Goal: Task Accomplishment & Management: Manage account settings

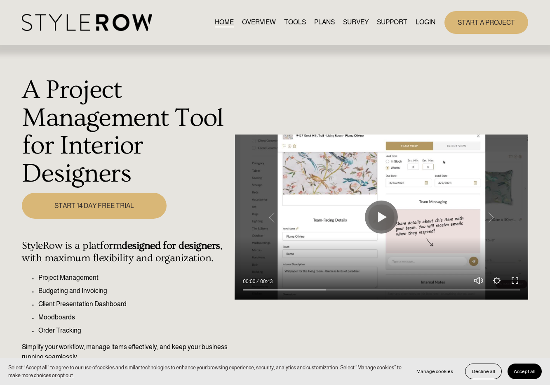
click at [427, 26] on link "LOGIN" at bounding box center [426, 22] width 20 height 11
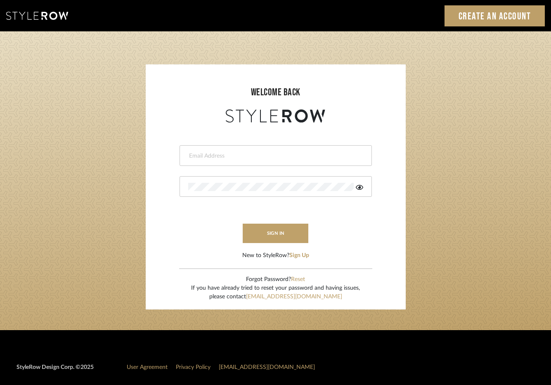
type input "elliotsaeidy@gmail.com"
click at [357, 188] on icon at bounding box center [359, 187] width 7 height 7
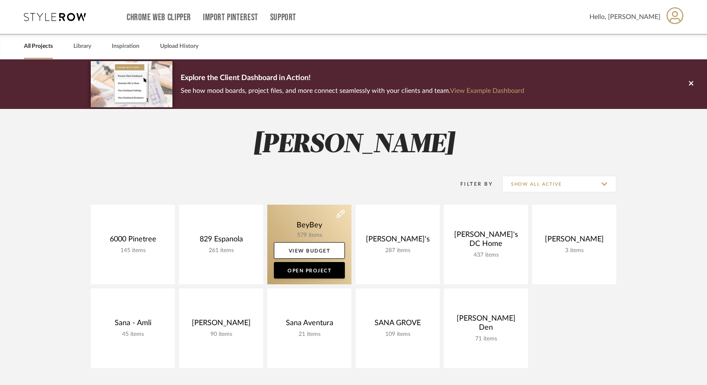
click at [304, 219] on link at bounding box center [309, 245] width 84 height 80
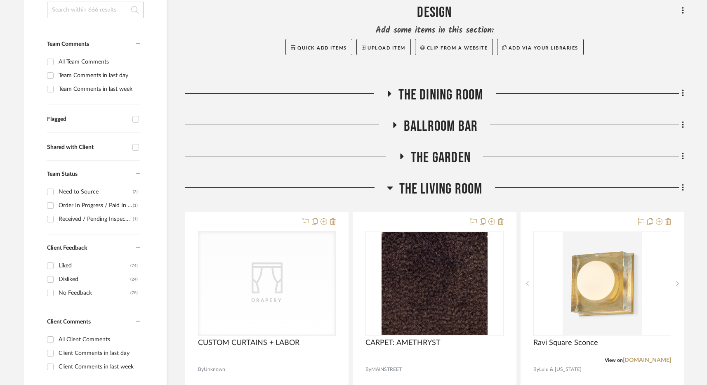
scroll to position [241, 0]
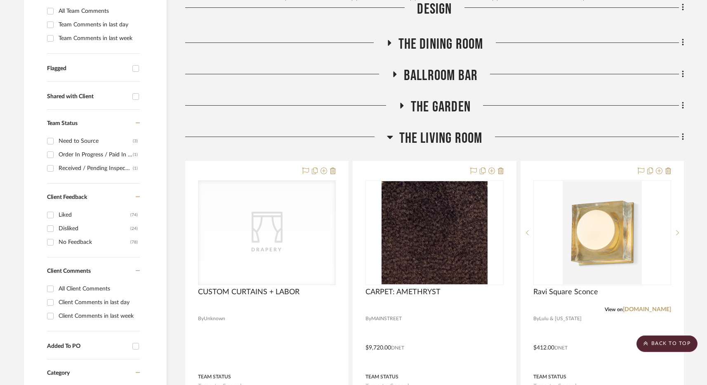
click at [429, 138] on span "The Living Room" at bounding box center [440, 139] width 83 height 18
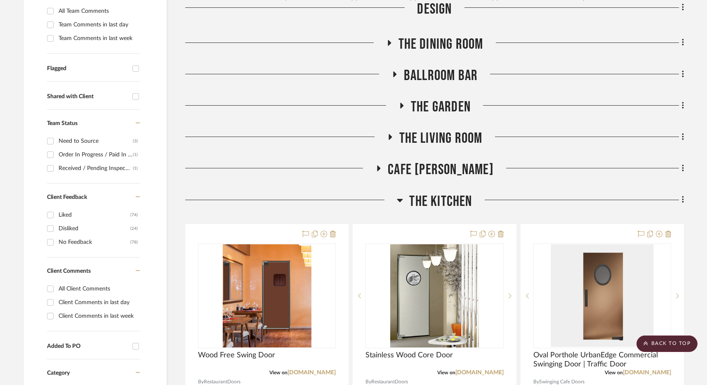
click at [441, 105] on span "The Garden" at bounding box center [441, 107] width 60 height 18
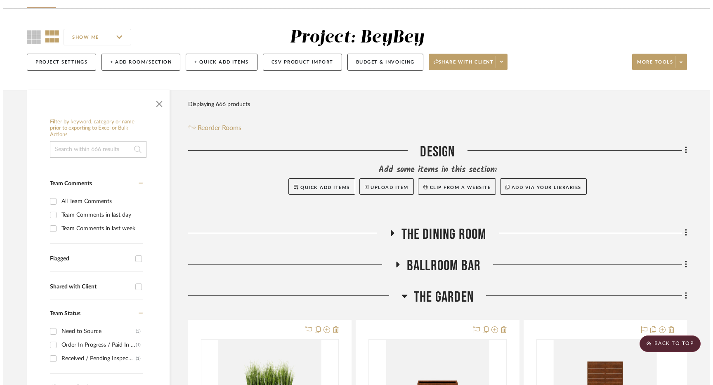
scroll to position [0, 0]
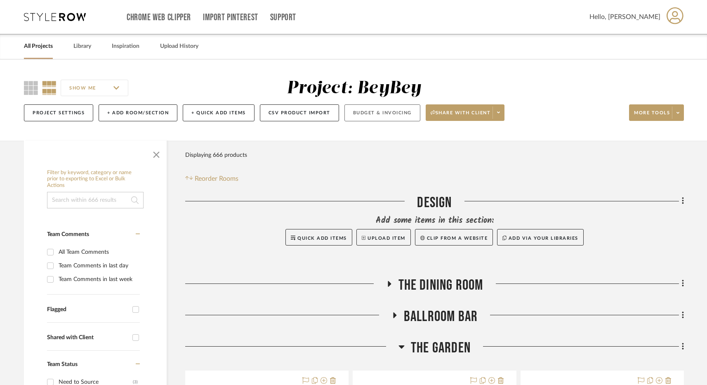
click at [396, 111] on button "Budget & Invoicing" at bounding box center [382, 112] width 76 height 17
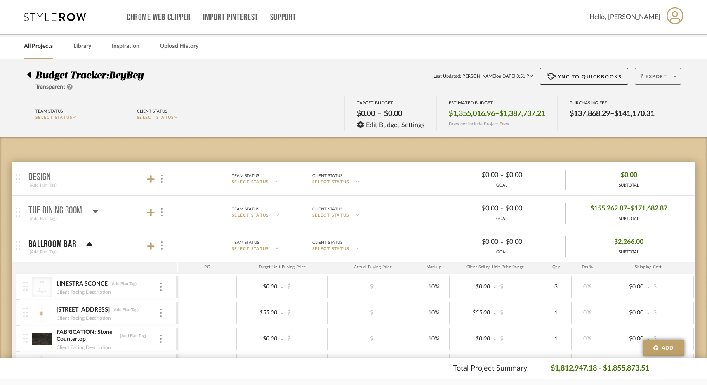
click at [556, 73] on button "Export" at bounding box center [658, 76] width 46 height 17
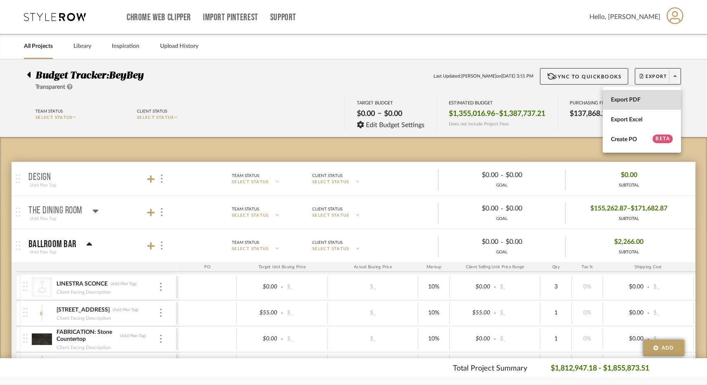
click at [556, 96] on button "Export PDF" at bounding box center [642, 100] width 78 height 20
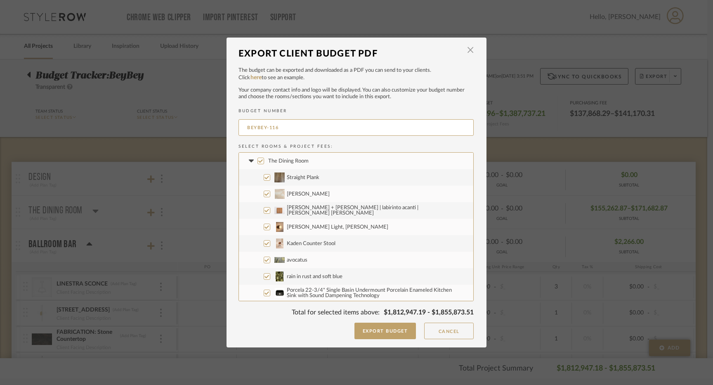
click at [257, 159] on input "The Dining Room" at bounding box center [260, 161] width 7 height 7
checkbox input "false"
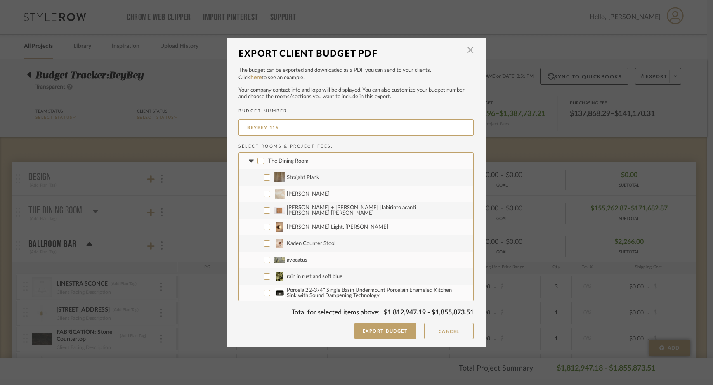
checkbox input "false"
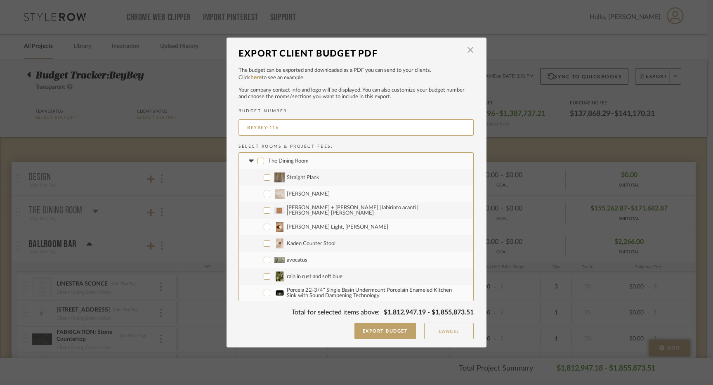
checkbox input "false"
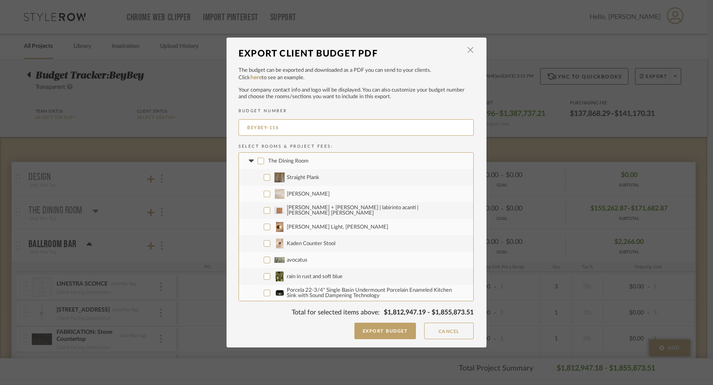
checkbox input "false"
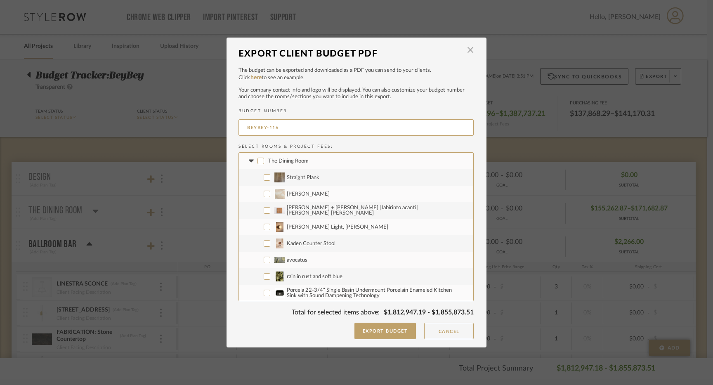
checkbox input "false"
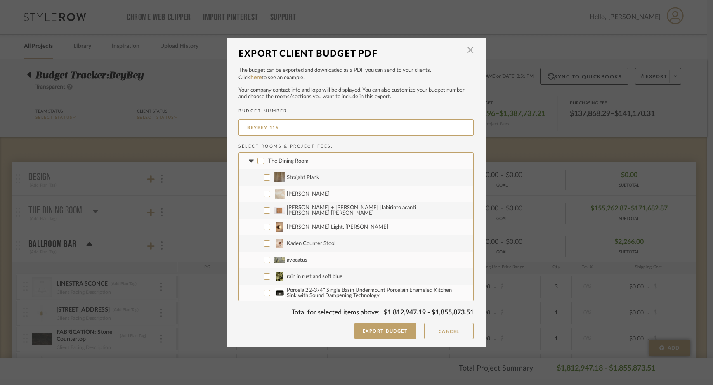
checkbox input "false"
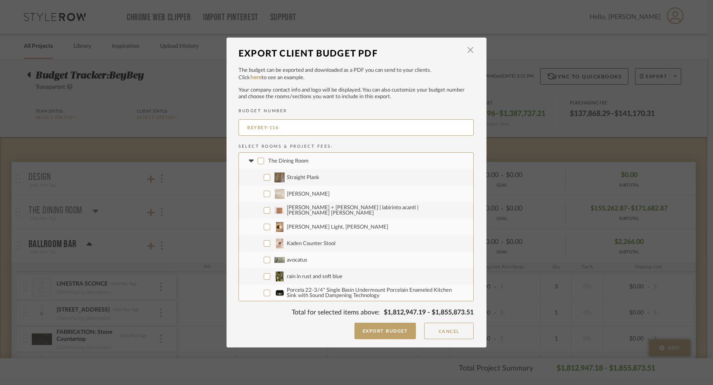
checkbox input "false"
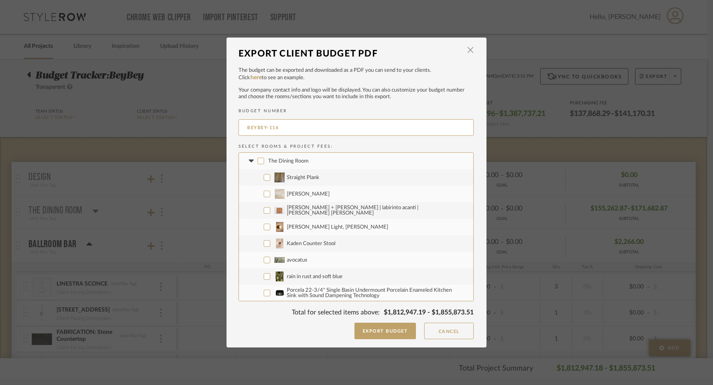
checkbox input "false"
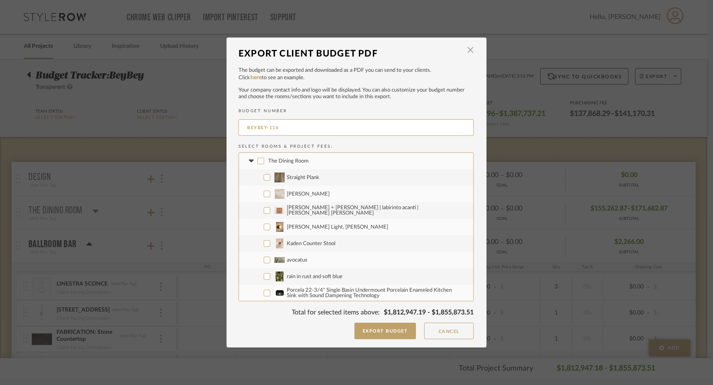
checkbox input "false"
click at [250, 160] on icon at bounding box center [251, 160] width 9 height 3
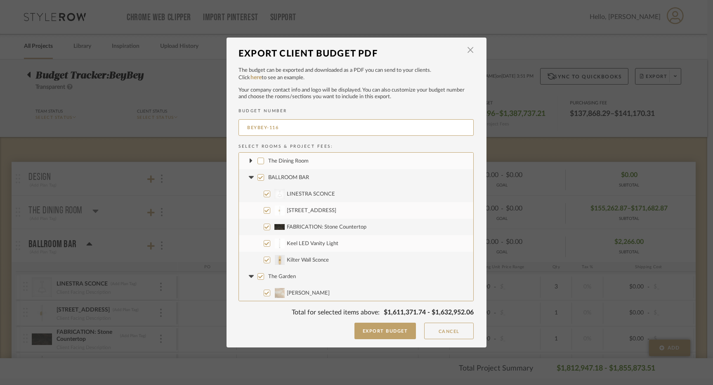
click at [249, 176] on icon at bounding box center [250, 177] width 5 height 3
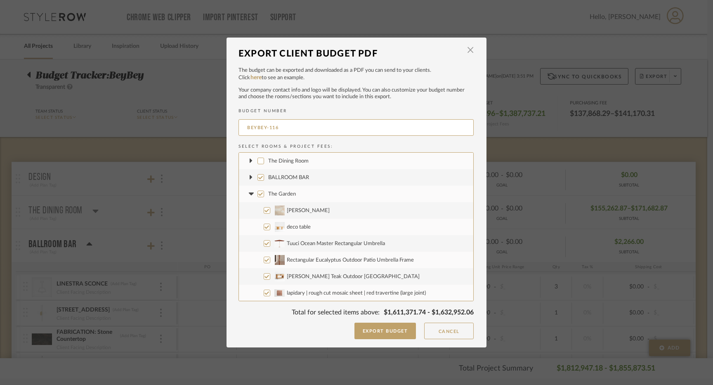
click at [257, 176] on input "BALLROOM BAR" at bounding box center [260, 177] width 7 height 7
checkbox input "false"
click at [250, 194] on icon at bounding box center [251, 193] width 9 height 3
click at [257, 194] on input "The Garden" at bounding box center [260, 194] width 7 height 7
checkbox input "false"
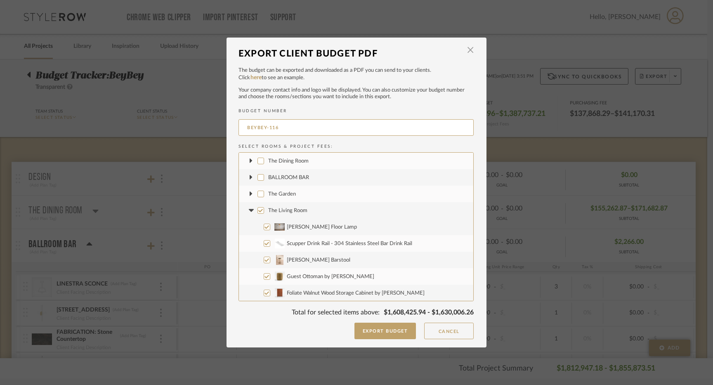
click at [248, 209] on icon at bounding box center [250, 210] width 5 height 3
click at [257, 210] on input "The Living Room" at bounding box center [260, 210] width 7 height 7
checkbox input "false"
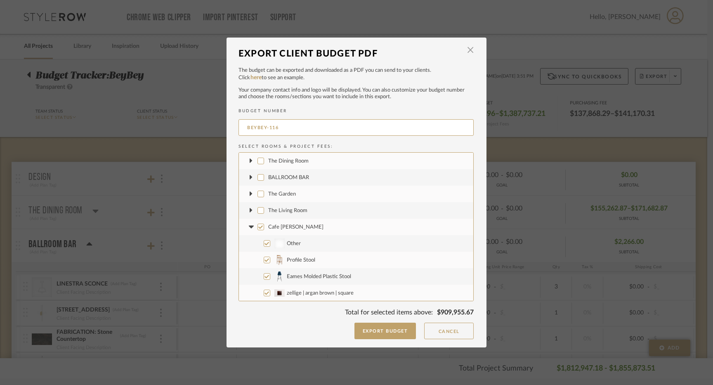
click at [250, 227] on icon at bounding box center [251, 226] width 9 height 3
click at [257, 227] on input "Cafe Du Bey" at bounding box center [260, 227] width 7 height 7
checkbox input "false"
click at [248, 243] on icon at bounding box center [250, 243] width 5 height 3
click at [257, 243] on input "The Kitchen" at bounding box center [260, 243] width 7 height 7
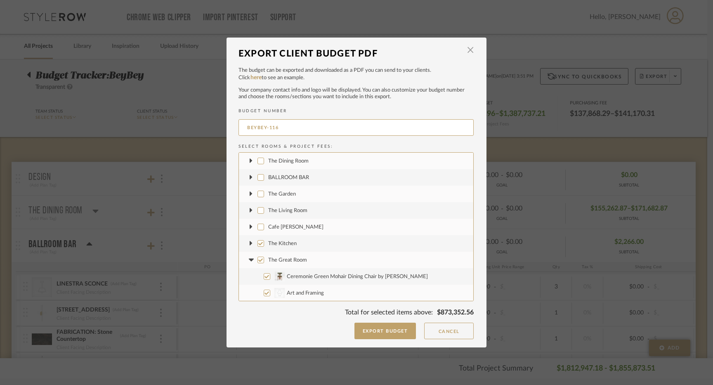
checkbox input "false"
click at [249, 262] on fa-icon at bounding box center [251, 260] width 9 height 9
click at [257, 262] on input "The Great Room" at bounding box center [260, 260] width 7 height 7
checkbox input "false"
click at [248, 276] on icon at bounding box center [250, 276] width 5 height 3
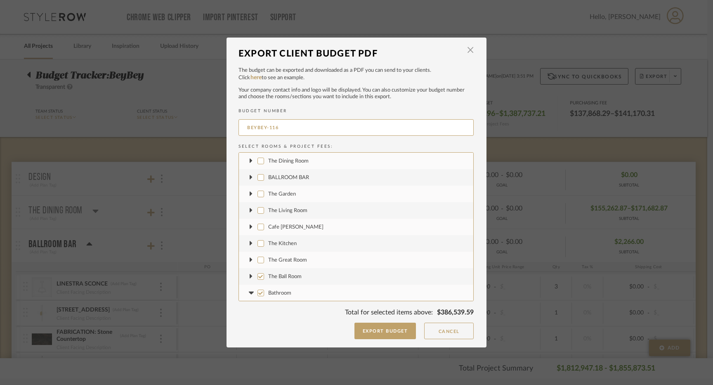
click at [257, 276] on input "The Ball Room" at bounding box center [260, 276] width 7 height 7
checkbox input "false"
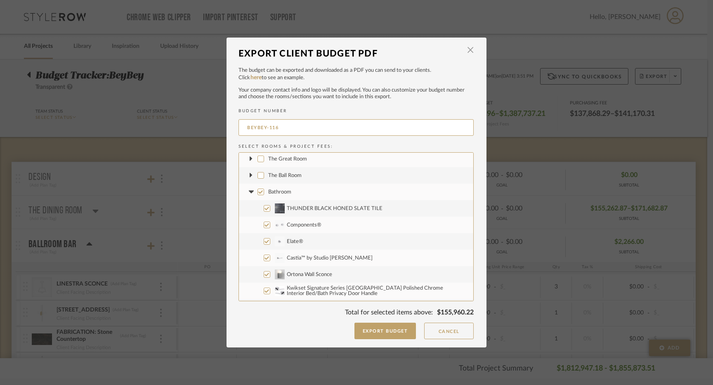
click at [250, 190] on icon at bounding box center [251, 191] width 9 height 3
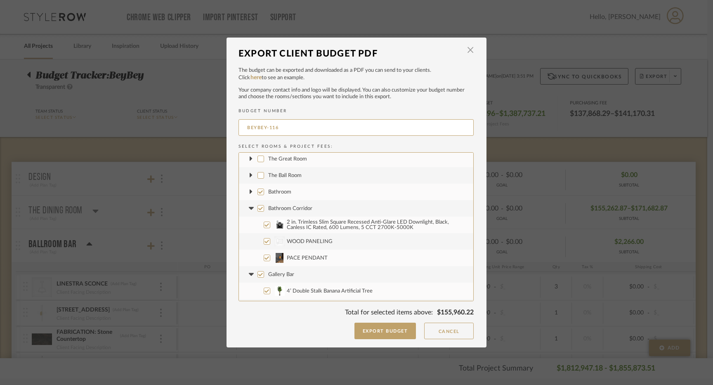
click at [260, 191] on input "Bathroom" at bounding box center [260, 192] width 7 height 7
checkbox input "false"
click at [250, 205] on fa-icon at bounding box center [251, 208] width 9 height 9
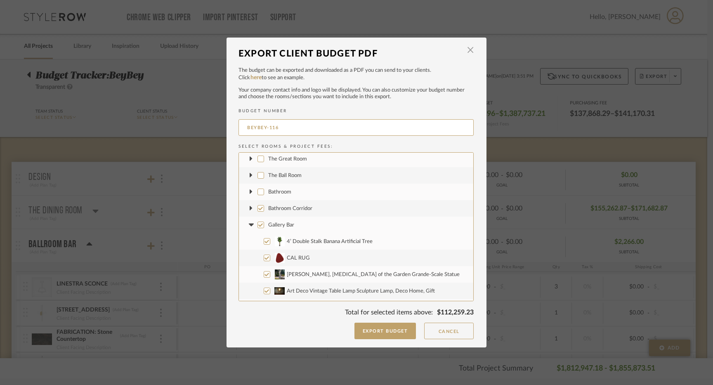
click at [252, 205] on label "Bathroom Corridor" at bounding box center [356, 208] width 234 height 17
click at [257, 205] on input "Bathroom Corridor" at bounding box center [260, 208] width 7 height 7
checkbox input "false"
click at [247, 223] on fa-icon at bounding box center [251, 225] width 9 height 9
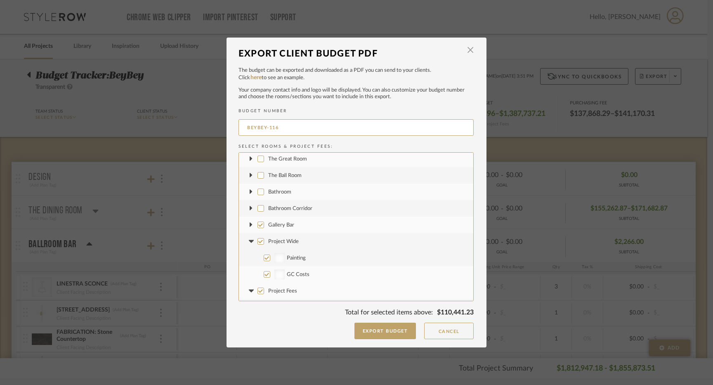
click at [257, 223] on input "Gallery Bar" at bounding box center [260, 225] width 7 height 7
checkbox input "false"
click at [248, 241] on icon at bounding box center [250, 241] width 5 height 3
click at [254, 241] on label "Project Wide" at bounding box center [356, 241] width 234 height 17
click at [257, 241] on input "Project Wide" at bounding box center [260, 241] width 7 height 7
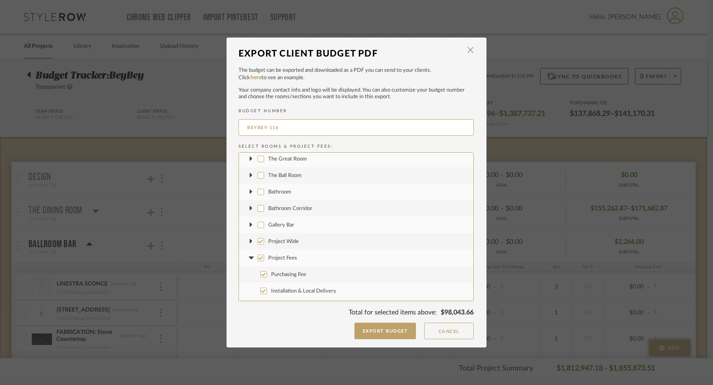
checkbox input "false"
click at [249, 256] on fa-icon at bounding box center [251, 258] width 9 height 9
click at [260, 295] on label "Project Fees" at bounding box center [356, 292] width 234 height 17
click at [260, 295] on input "Project Fees" at bounding box center [260, 292] width 7 height 7
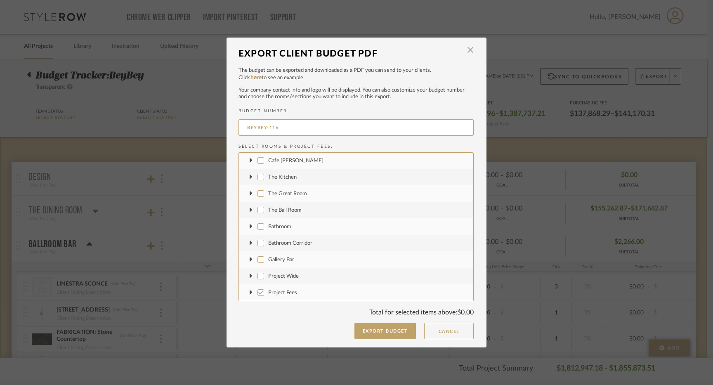
checkbox input "false"
click at [250, 193] on icon at bounding box center [251, 193] width 3 height 5
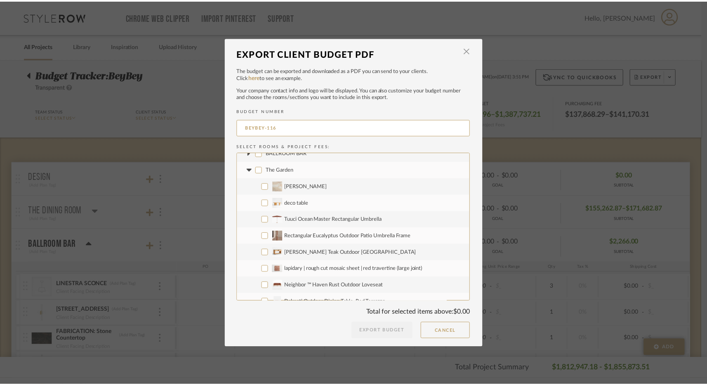
scroll to position [23, 0]
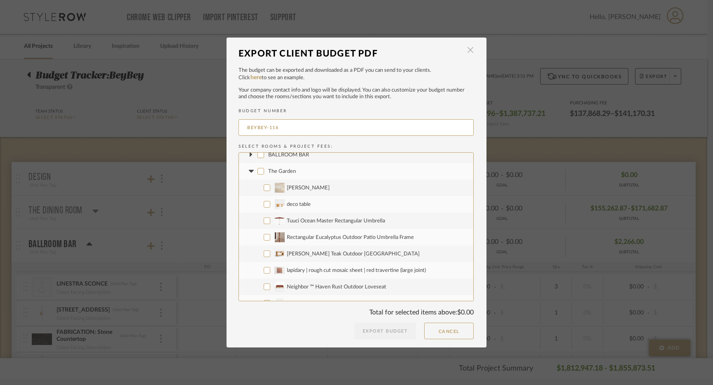
click at [467, 52] on span "button" at bounding box center [470, 50] width 17 height 17
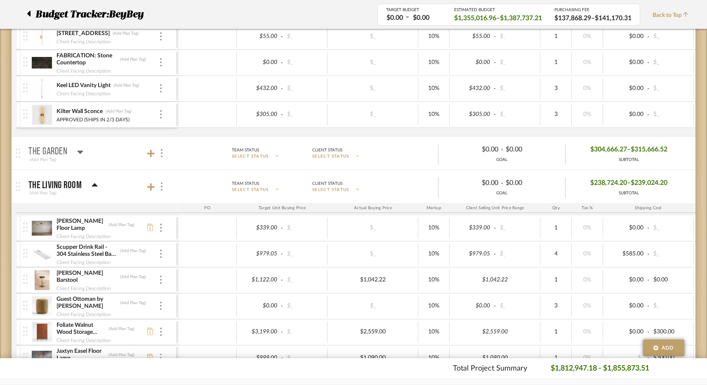
scroll to position [215, 0]
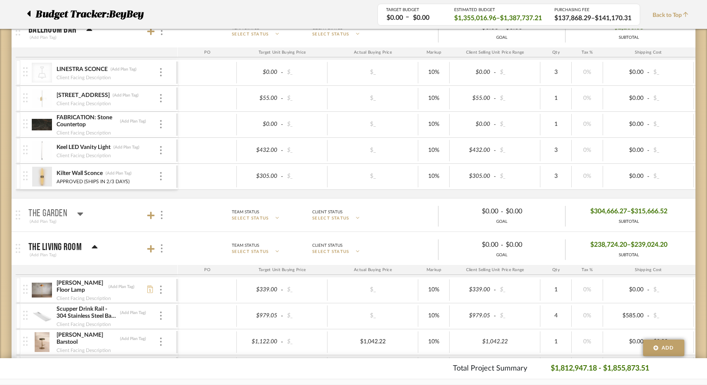
click at [77, 247] on p "The Living Room" at bounding box center [54, 247] width 53 height 10
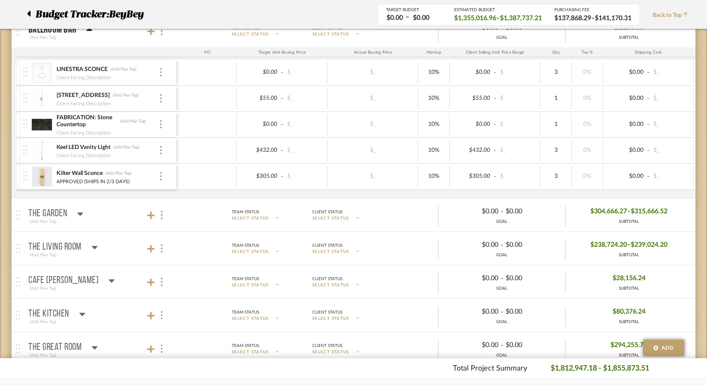
click at [68, 213] on div "The Garden" at bounding box center [55, 214] width 55 height 10
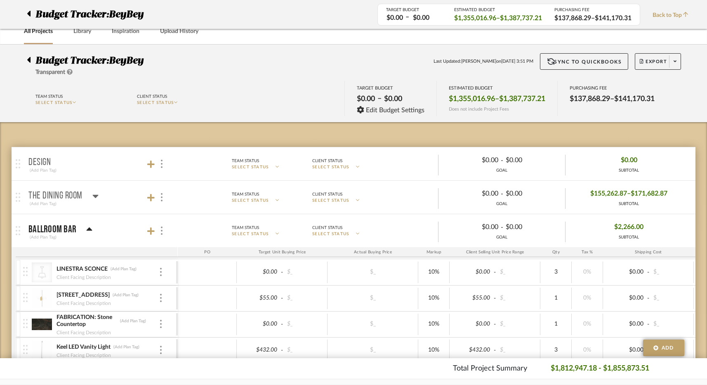
scroll to position [0, 0]
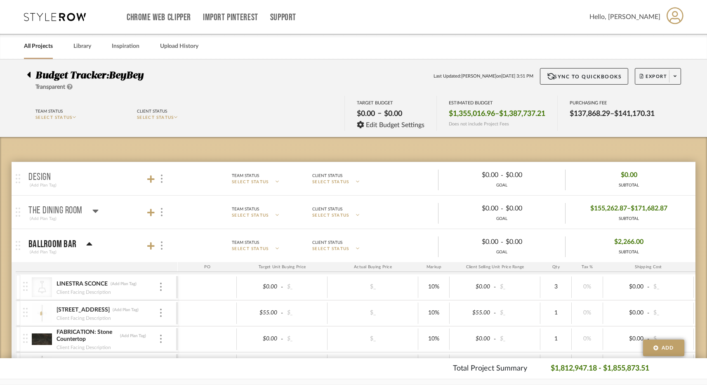
click at [31, 74] on div at bounding box center [31, 73] width 9 height 10
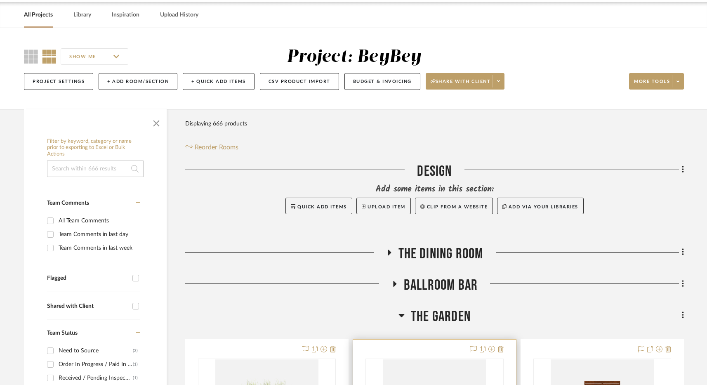
scroll to position [161, 0]
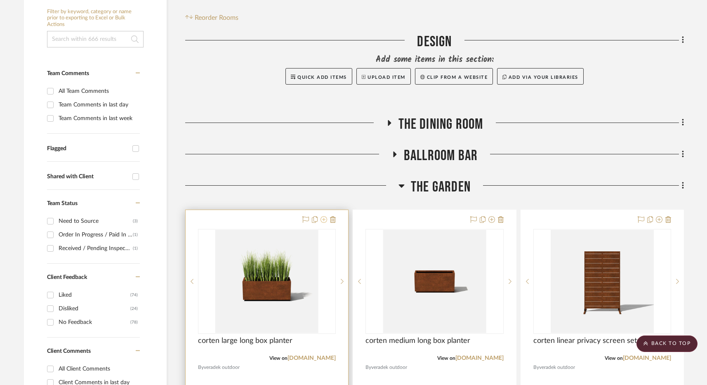
click at [324, 222] on icon at bounding box center [324, 219] width 7 height 7
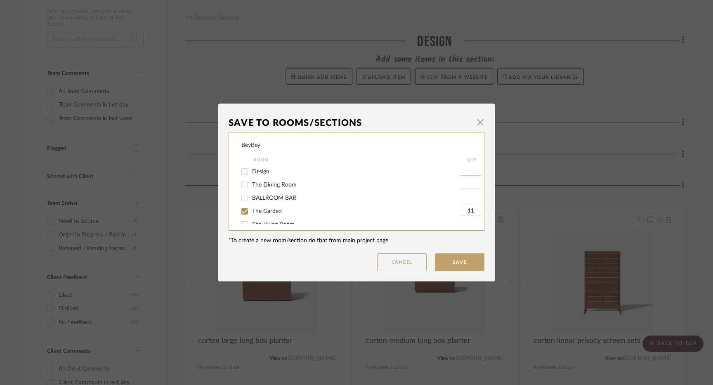
click at [440, 29] on div "Save To Rooms/Sections × BeyBey Room QTY Design The Dining Room BALLROOM BAR Th…" at bounding box center [356, 192] width 713 height 385
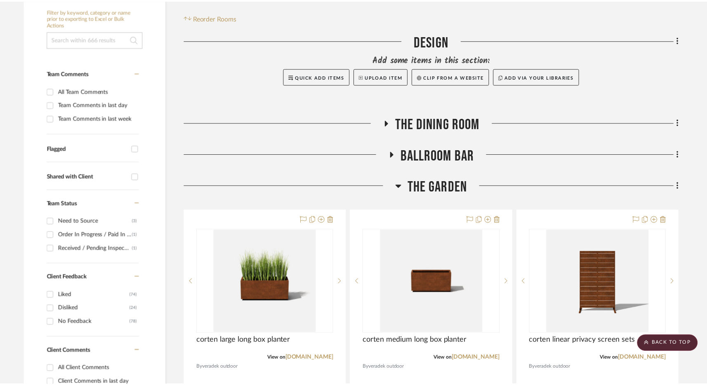
scroll to position [161, 0]
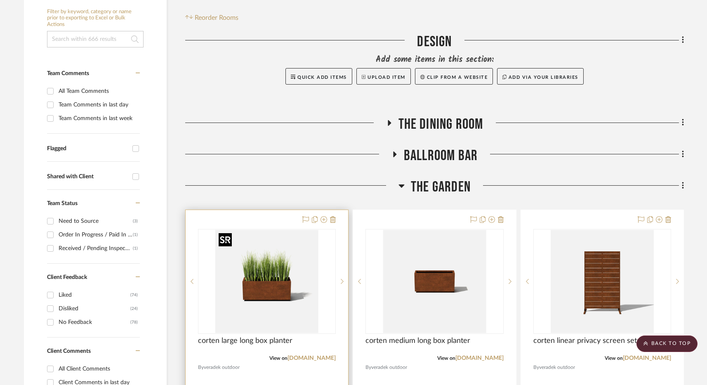
click at [307, 268] on img "0" at bounding box center [266, 281] width 103 height 103
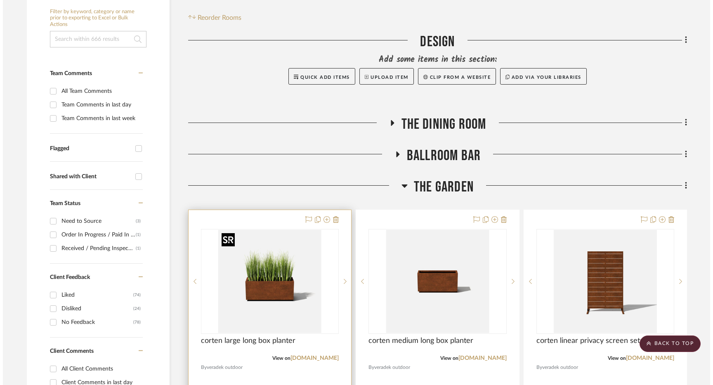
scroll to position [0, 0]
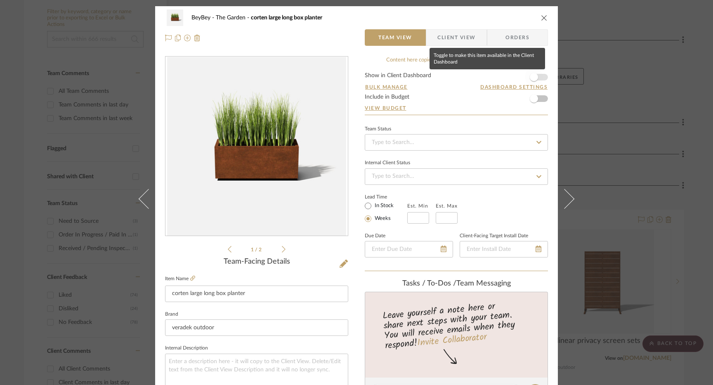
click at [535, 78] on span "button" at bounding box center [534, 77] width 18 height 18
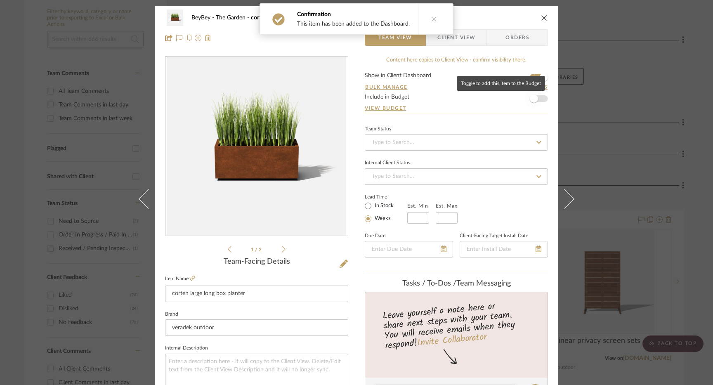
click at [534, 98] on span "button" at bounding box center [534, 98] width 8 height 8
click at [556, 107] on div "BeyBey The Garden corten large long box planter Team View Client View Orders 1 …" at bounding box center [356, 192] width 713 height 385
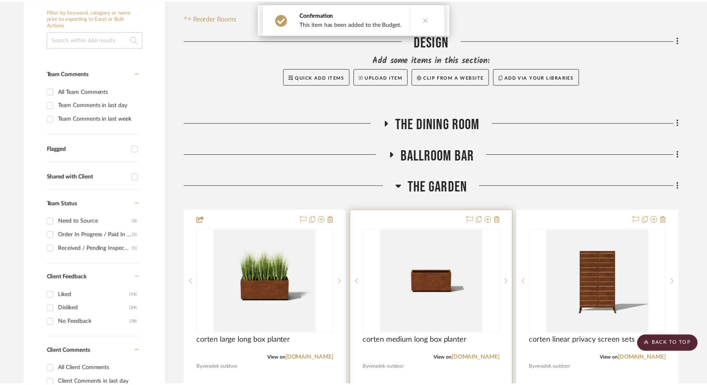
scroll to position [161, 0]
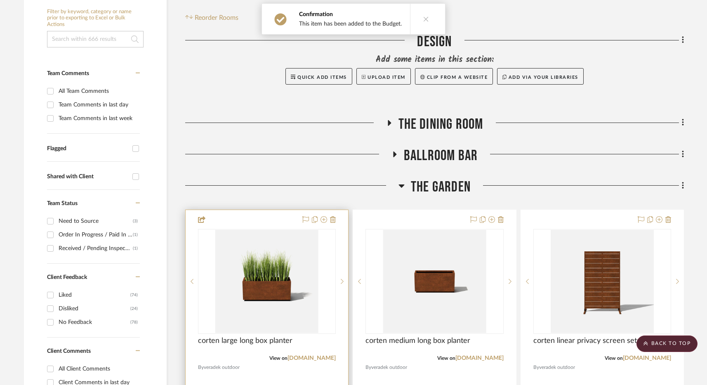
click at [273, 270] on img "0" at bounding box center [266, 281] width 103 height 103
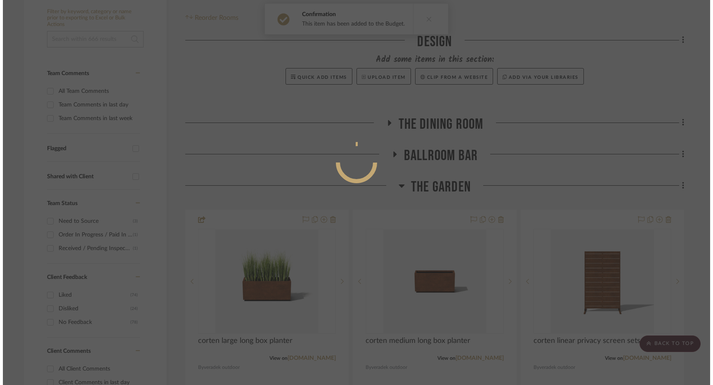
scroll to position [0, 0]
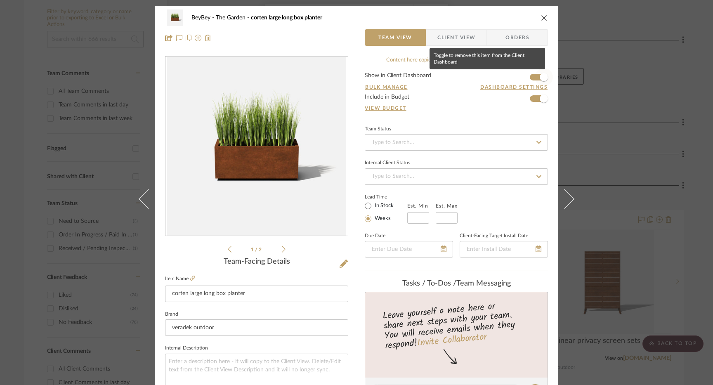
click at [540, 79] on span "button" at bounding box center [544, 77] width 8 height 8
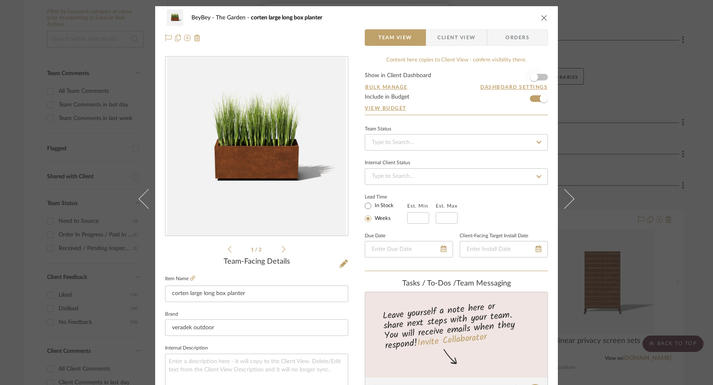
click at [556, 73] on div "BeyBey The Garden corten large long box planter Team View Client View Orders 1 …" at bounding box center [356, 192] width 713 height 385
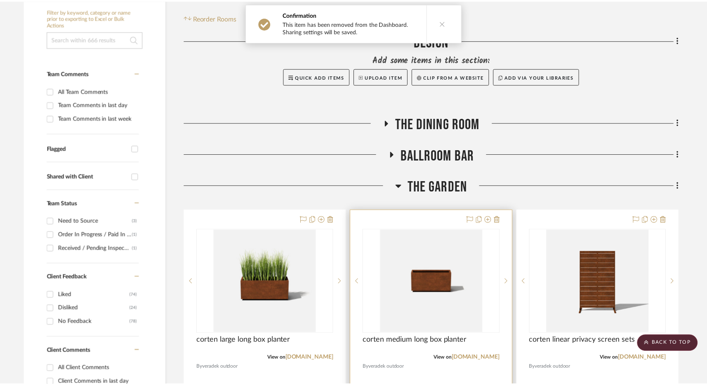
scroll to position [161, 0]
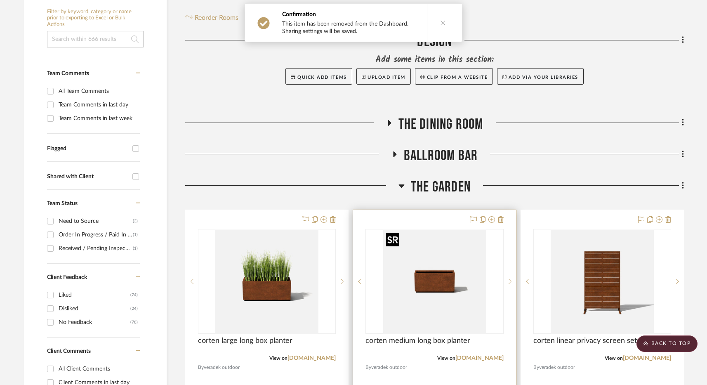
click at [456, 280] on img "0" at bounding box center [434, 281] width 103 height 103
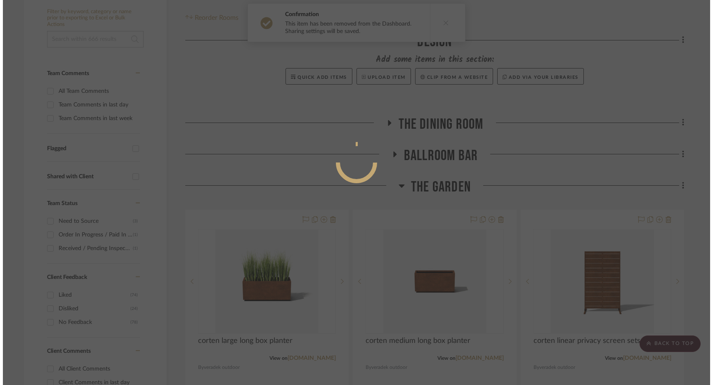
scroll to position [0, 0]
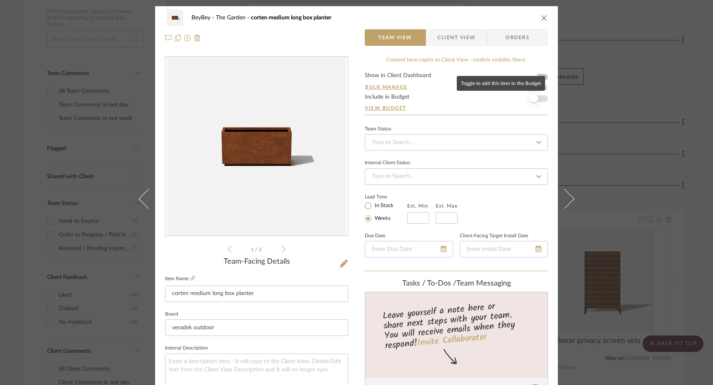
click at [538, 100] on span "button" at bounding box center [534, 99] width 18 height 18
click at [556, 122] on div "BeyBey The Garden corten medium long box planter Team View Client View Orders 1…" at bounding box center [356, 192] width 713 height 385
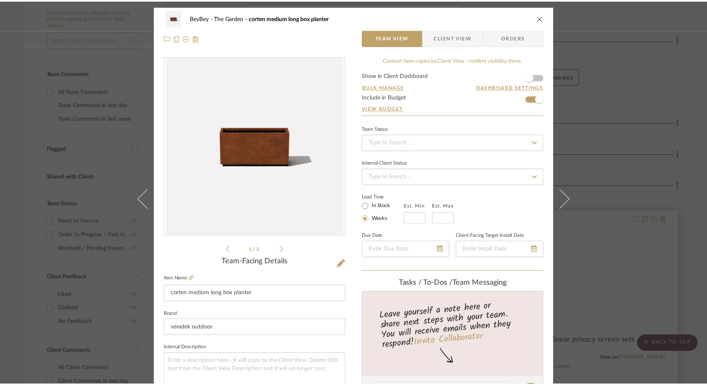
scroll to position [161, 0]
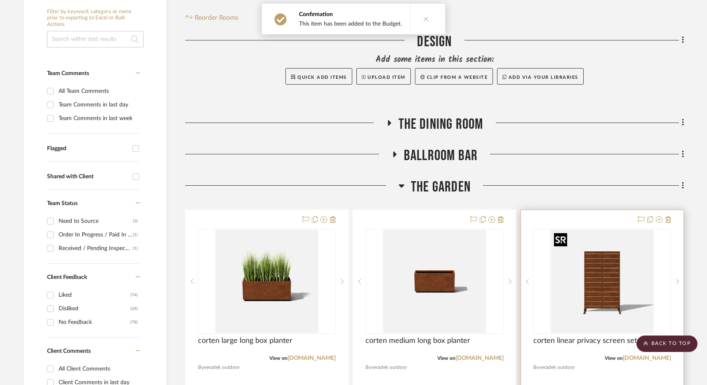
click at [0, 0] on img at bounding box center [0, 0] width 0 height 0
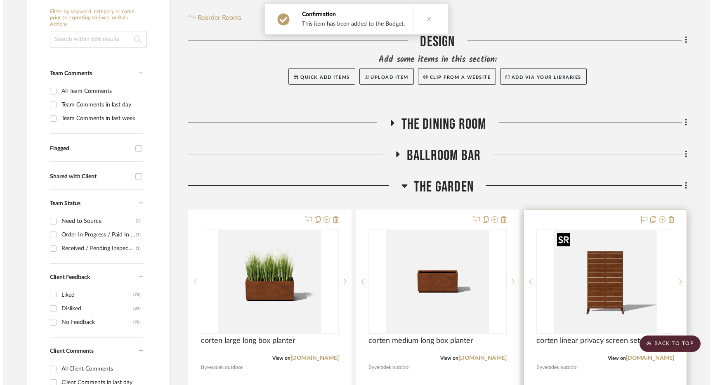
scroll to position [0, 0]
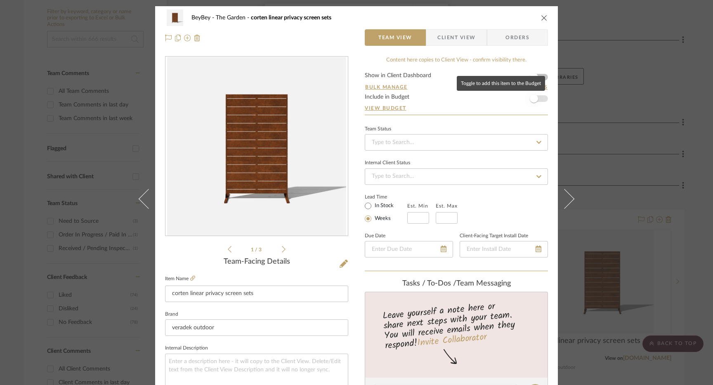
click at [531, 99] on span "button" at bounding box center [534, 98] width 8 height 8
click at [556, 73] on div "BeyBey The Garden corten linear privacy screen sets Team View Client View Order…" at bounding box center [356, 192] width 713 height 385
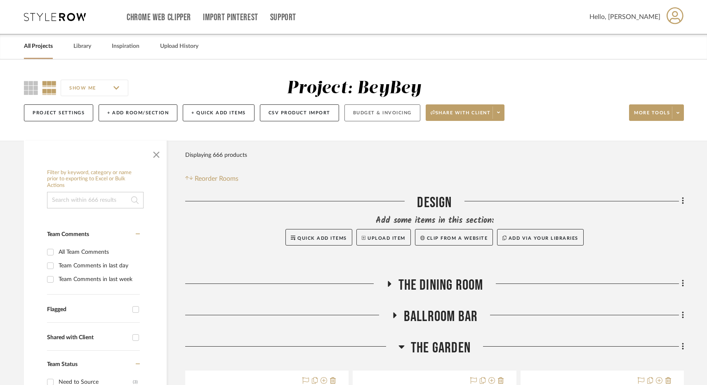
click at [389, 115] on button "Budget & Invoicing" at bounding box center [382, 112] width 76 height 17
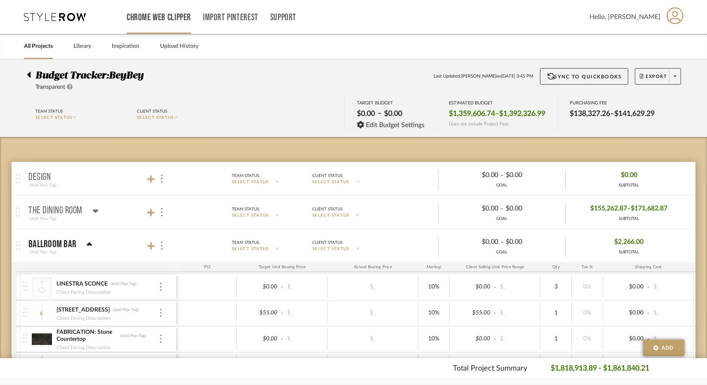
scroll to position [3, 0]
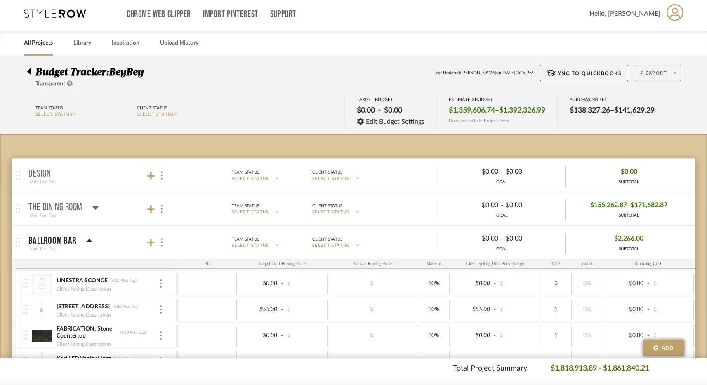
click at [556, 75] on span "Export" at bounding box center [653, 76] width 27 height 12
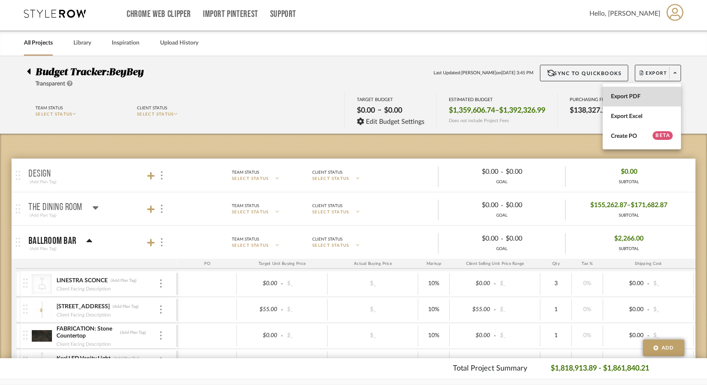
click at [556, 90] on button "Export PDF" at bounding box center [642, 97] width 78 height 20
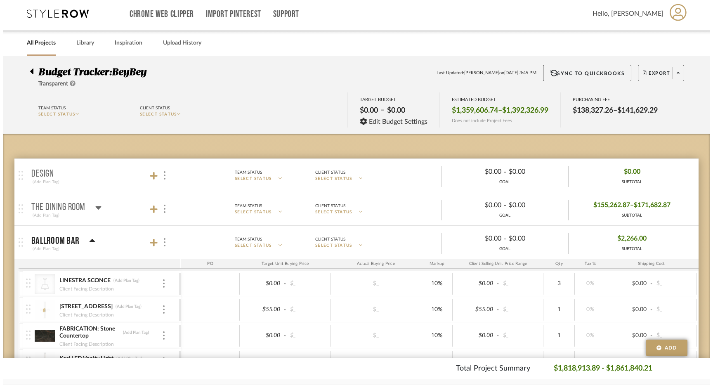
scroll to position [0, 0]
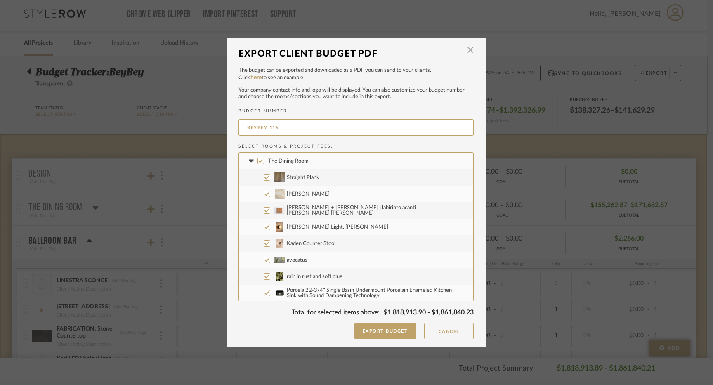
click at [257, 163] on input "The Dining Room" at bounding box center [260, 161] width 7 height 7
checkbox input "false"
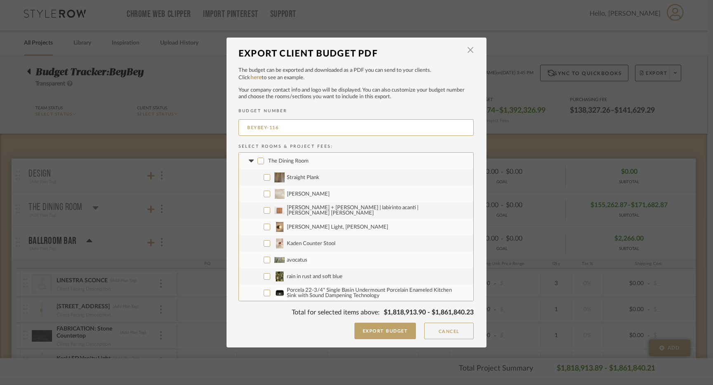
checkbox input "false"
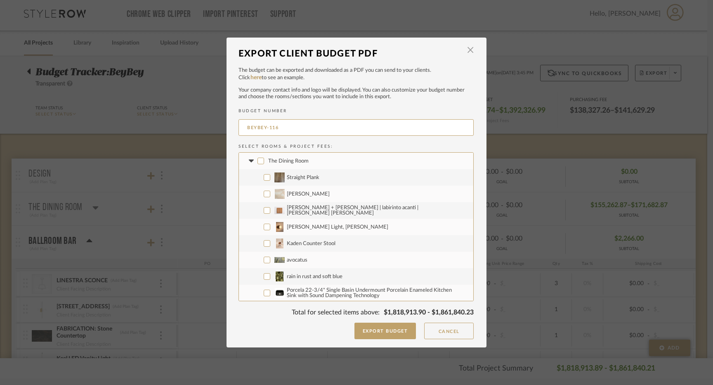
checkbox input "false"
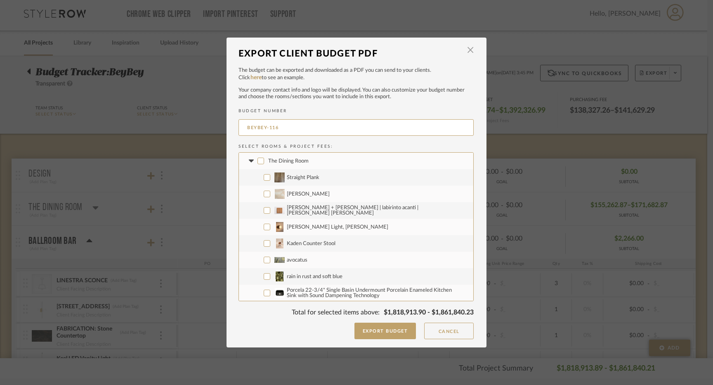
checkbox input "false"
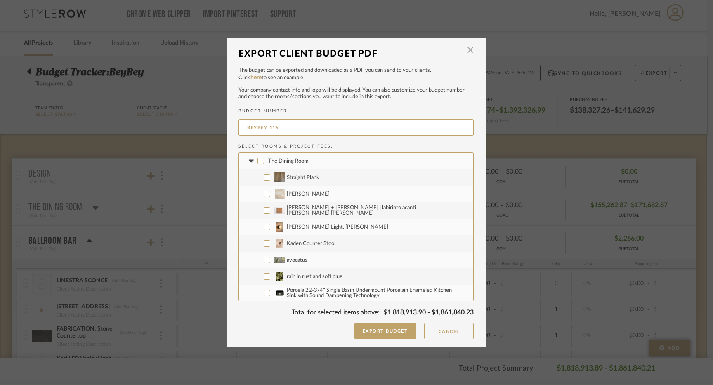
checkbox input "false"
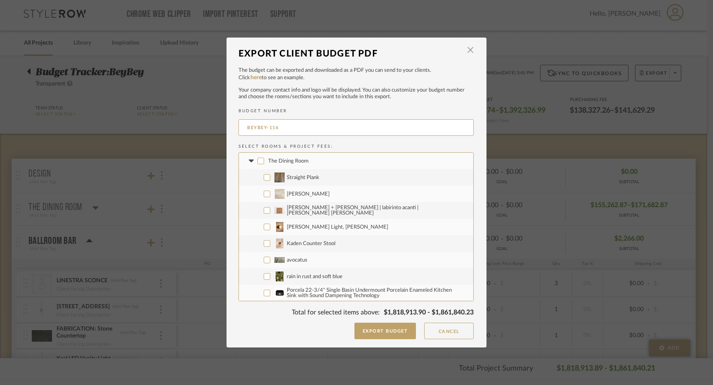
checkbox input "false"
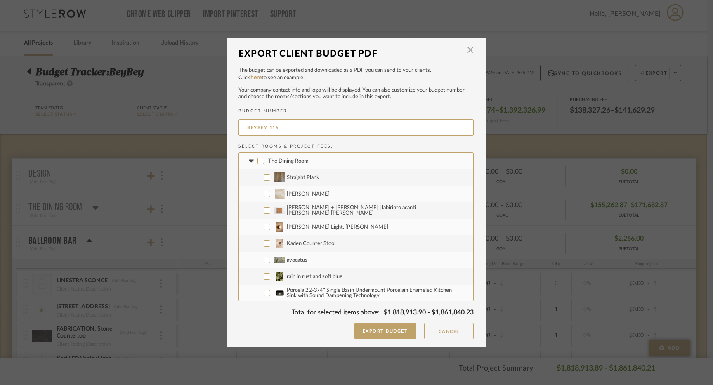
checkbox input "false"
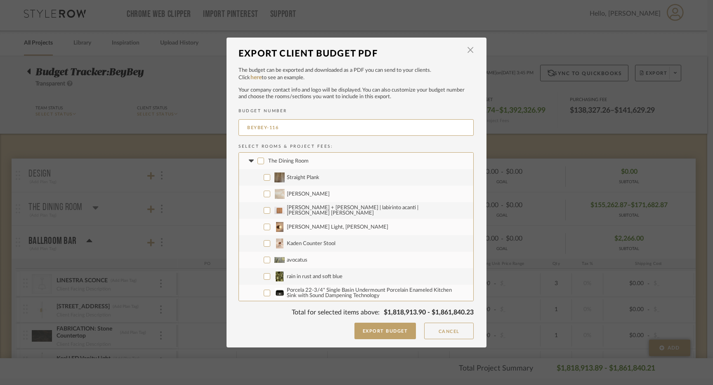
checkbox input "false"
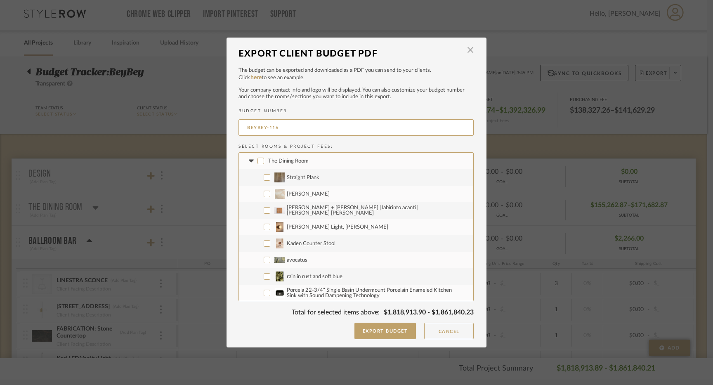
checkbox input "false"
click at [250, 162] on icon at bounding box center [251, 160] width 9 height 3
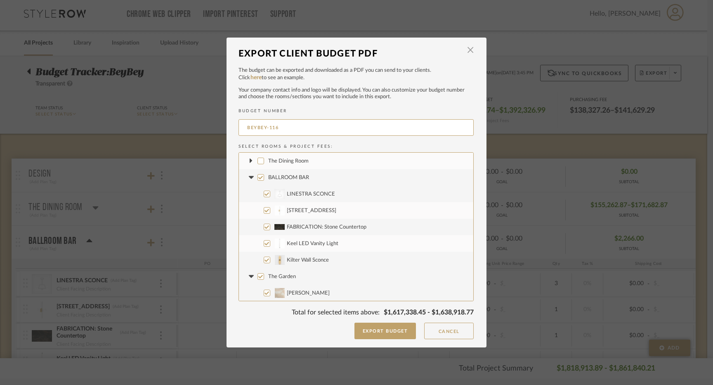
click at [248, 176] on icon at bounding box center [250, 177] width 5 height 3
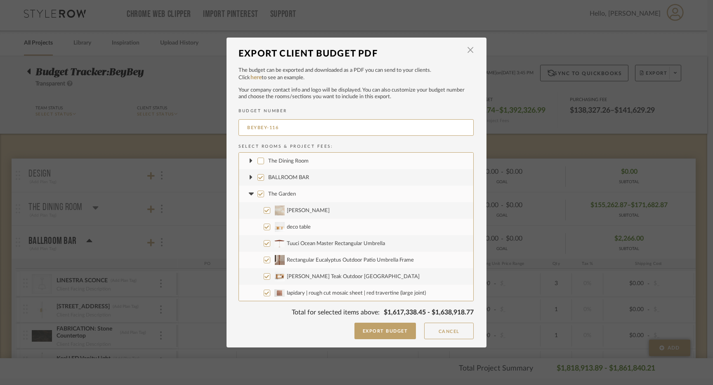
click at [259, 177] on input "BALLROOM BAR" at bounding box center [260, 177] width 7 height 7
checkbox input "false"
click at [248, 193] on icon at bounding box center [250, 193] width 5 height 3
click at [258, 193] on input "The Garden" at bounding box center [260, 194] width 7 height 7
checkbox input "false"
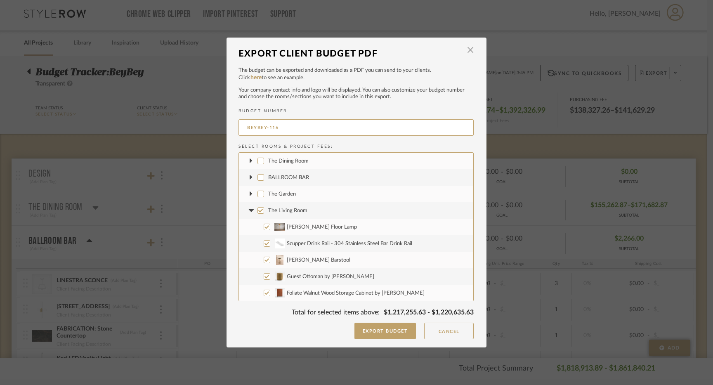
click at [249, 212] on icon at bounding box center [251, 210] width 9 height 3
click at [257, 211] on input "The Living Room" at bounding box center [260, 210] width 7 height 7
checkbox input "false"
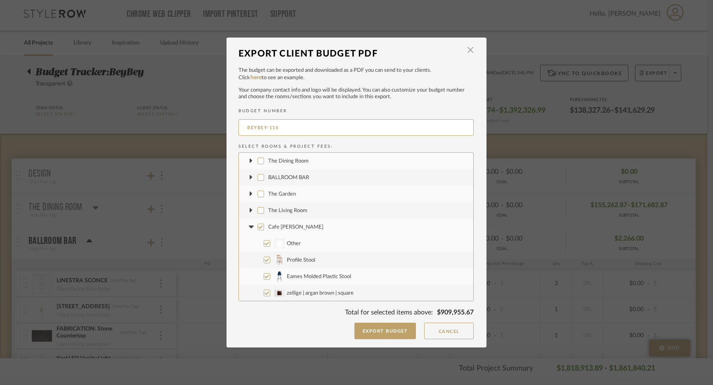
click at [249, 223] on fa-icon at bounding box center [251, 227] width 9 height 9
click at [257, 224] on input "Cafe Du Bey" at bounding box center [260, 227] width 7 height 7
checkbox input "false"
click at [249, 243] on icon at bounding box center [250, 243] width 5 height 3
click at [257, 243] on input "The Kitchen" at bounding box center [260, 243] width 7 height 7
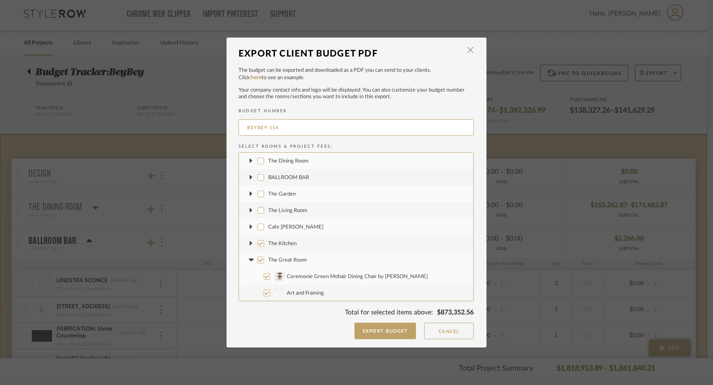
checkbox input "false"
click at [248, 260] on icon at bounding box center [250, 259] width 5 height 3
click at [257, 260] on input "The Great Room" at bounding box center [260, 260] width 7 height 7
checkbox input "false"
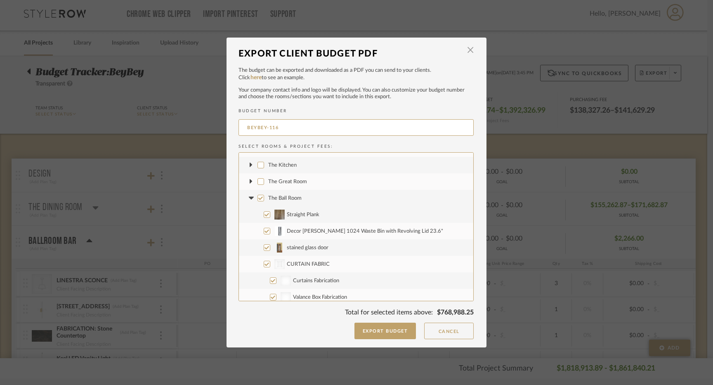
scroll to position [100, 0]
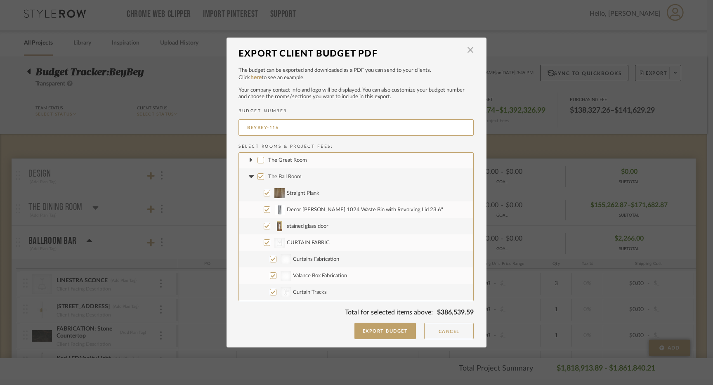
click at [248, 175] on icon at bounding box center [250, 176] width 5 height 3
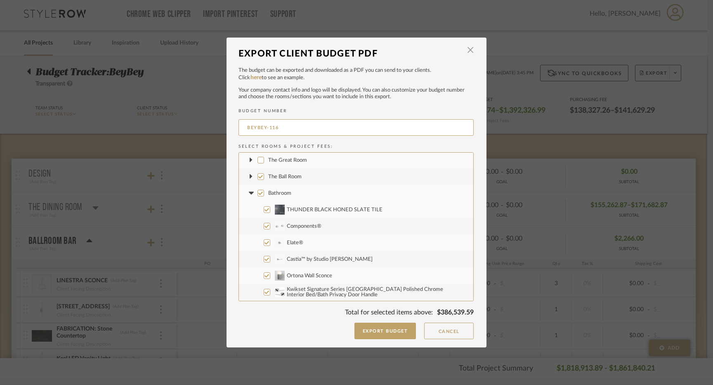
click at [262, 175] on label "The Ball Room" at bounding box center [356, 176] width 234 height 17
click at [262, 175] on input "The Ball Room" at bounding box center [260, 176] width 7 height 7
checkbox input "false"
click at [258, 194] on input "Bathroom" at bounding box center [260, 193] width 7 height 7
checkbox input "false"
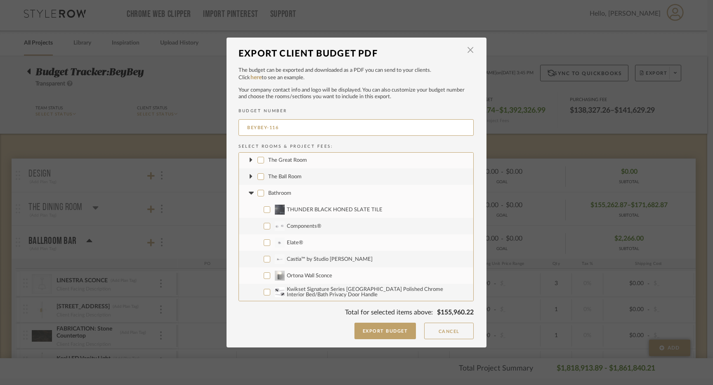
checkbox input "false"
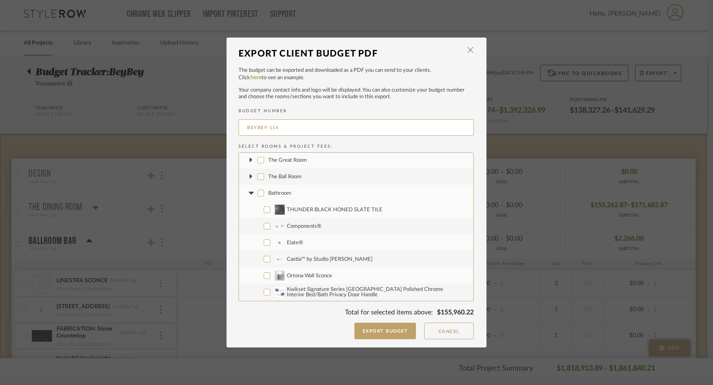
checkbox input "false"
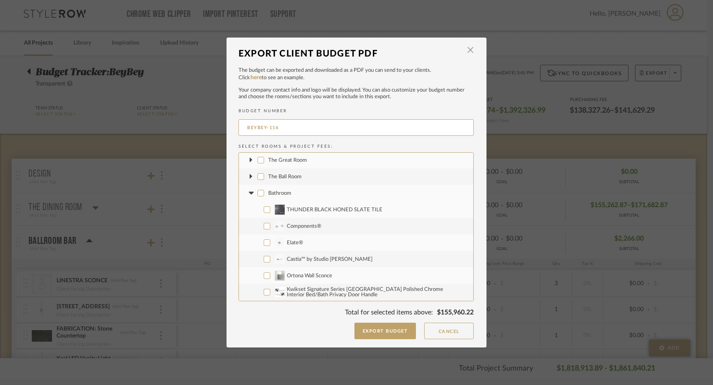
checkbox input "false"
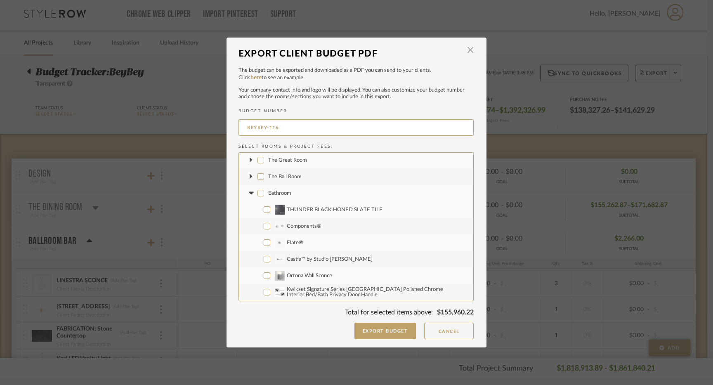
checkbox input "false"
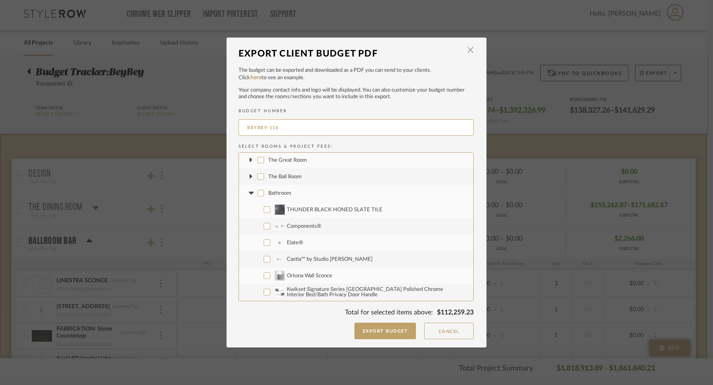
click at [247, 193] on icon at bounding box center [251, 192] width 9 height 3
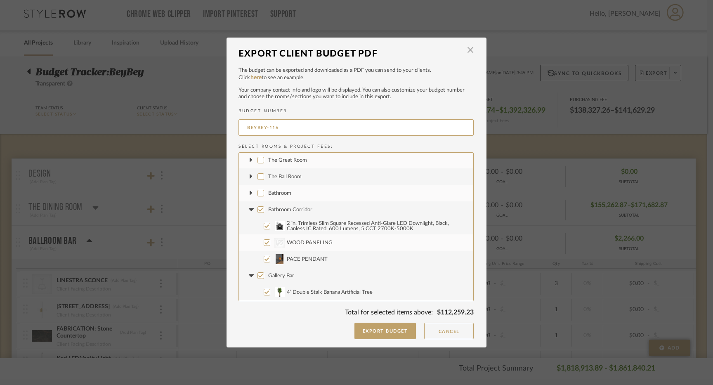
click at [250, 208] on icon at bounding box center [250, 209] width 5 height 3
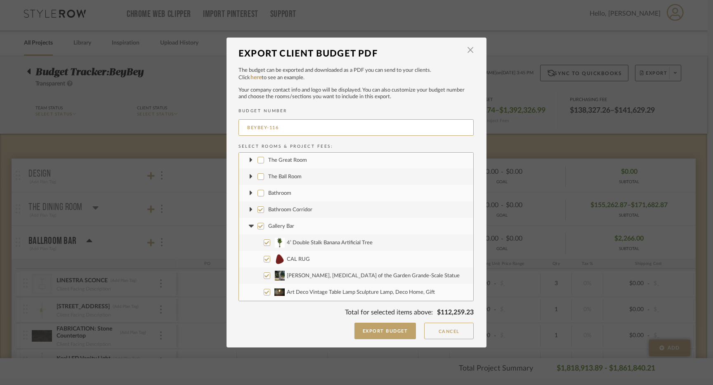
click at [257, 209] on input "Bathroom Corridor" at bounding box center [260, 209] width 7 height 7
checkbox input "false"
click at [248, 226] on icon at bounding box center [250, 225] width 5 height 3
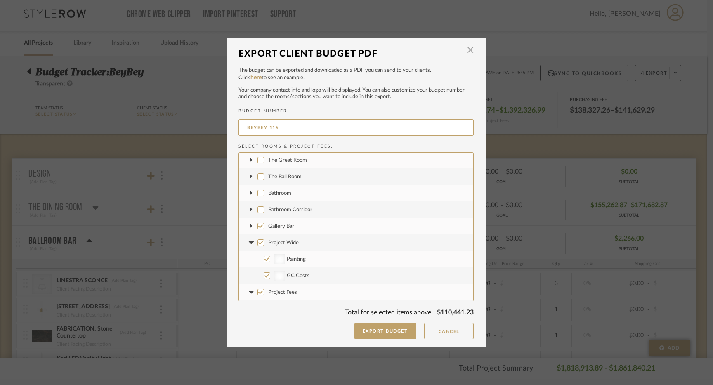
click at [257, 226] on input "Gallery Bar" at bounding box center [260, 226] width 7 height 7
checkbox input "false"
click at [248, 239] on fa-icon at bounding box center [251, 242] width 9 height 9
click at [257, 240] on input "Project Wide" at bounding box center [260, 242] width 7 height 7
checkbox input "false"
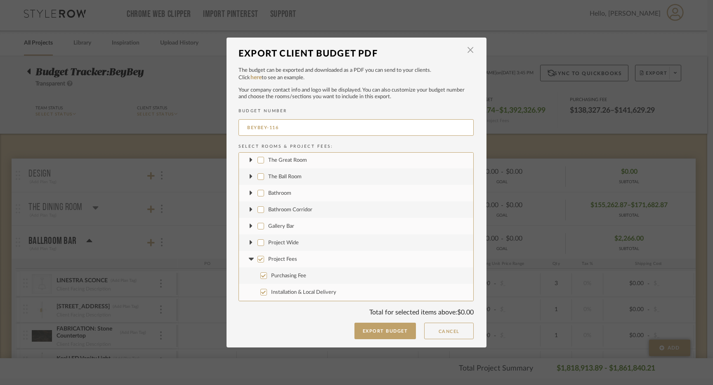
click at [248, 259] on icon at bounding box center [250, 258] width 5 height 3
click at [258, 292] on input "Project Fees" at bounding box center [260, 292] width 7 height 7
checkbox input "false"
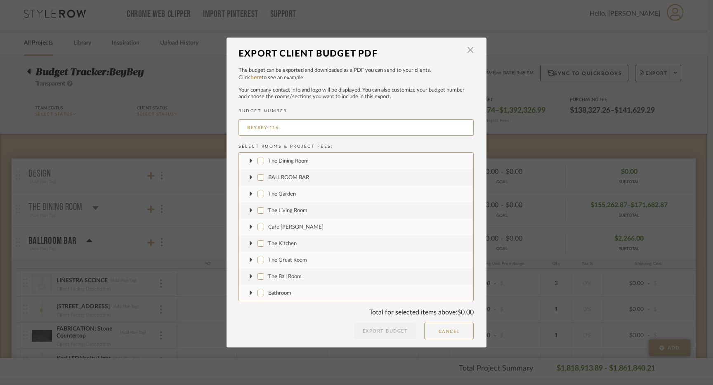
click at [260, 194] on input "The Garden" at bounding box center [260, 194] width 7 height 7
click at [257, 196] on input "The Garden" at bounding box center [260, 194] width 7 height 7
checkbox input "false"
click at [250, 194] on fa-icon at bounding box center [251, 194] width 9 height 9
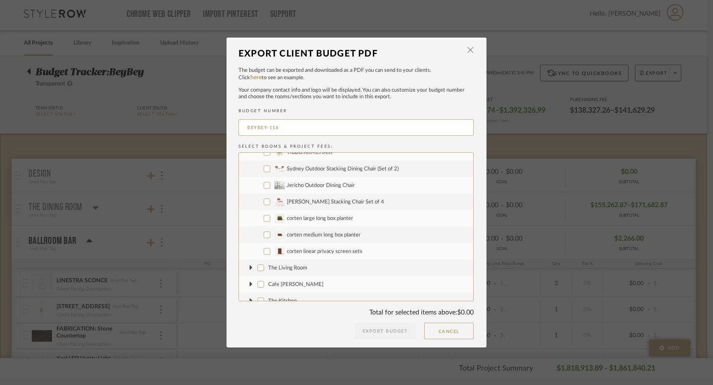
scroll to position [963, 0]
click at [264, 220] on input "corten large long box planter" at bounding box center [267, 221] width 7 height 7
checkbox input "true"
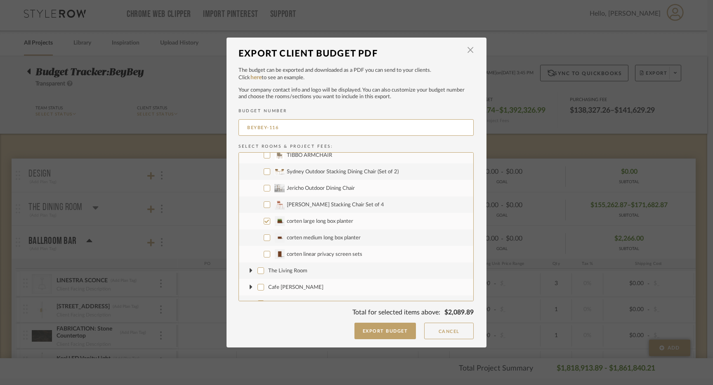
click at [264, 237] on input "corten medium long box planter" at bounding box center [267, 237] width 7 height 7
checkbox input "true"
click at [264, 254] on input "corten linear privacy screen sets" at bounding box center [267, 254] width 7 height 7
checkbox input "true"
click at [380, 330] on button "Export Budget" at bounding box center [385, 331] width 62 height 17
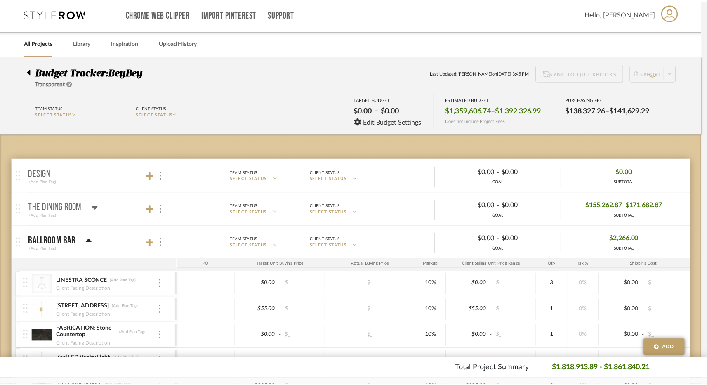
scroll to position [3, 0]
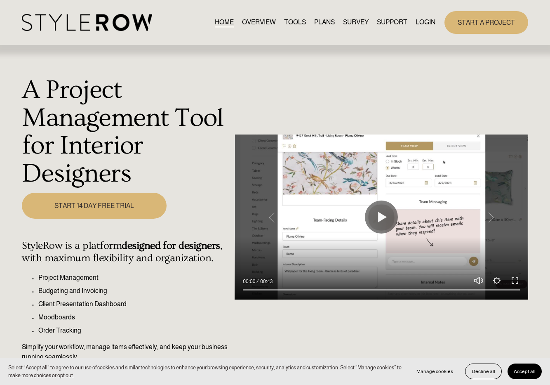
click at [425, 26] on link "LOGIN" at bounding box center [426, 22] width 20 height 11
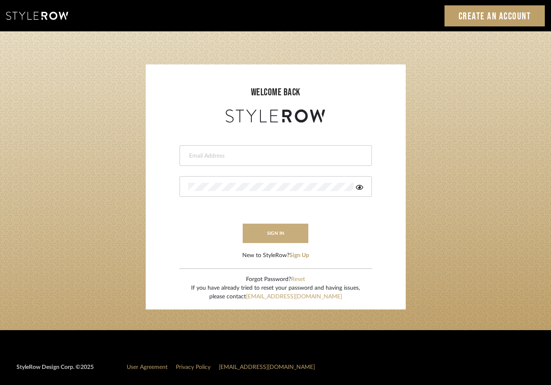
type input "[EMAIL_ADDRESS][DOMAIN_NAME]"
click at [281, 226] on button "sign in" at bounding box center [276, 233] width 66 height 19
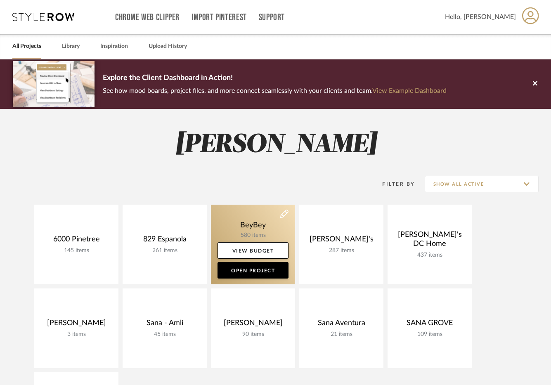
click at [249, 226] on link at bounding box center [253, 245] width 84 height 80
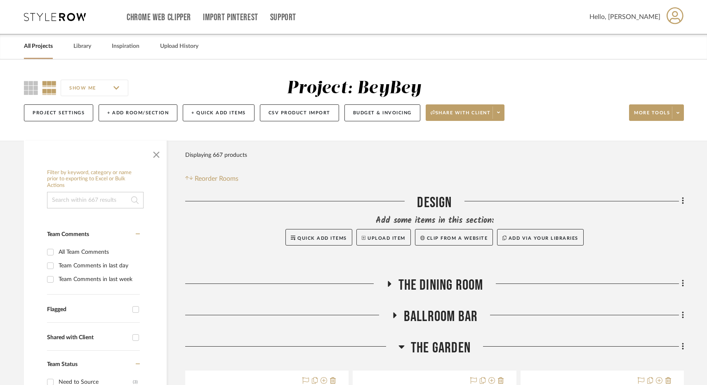
scroll to position [288, 0]
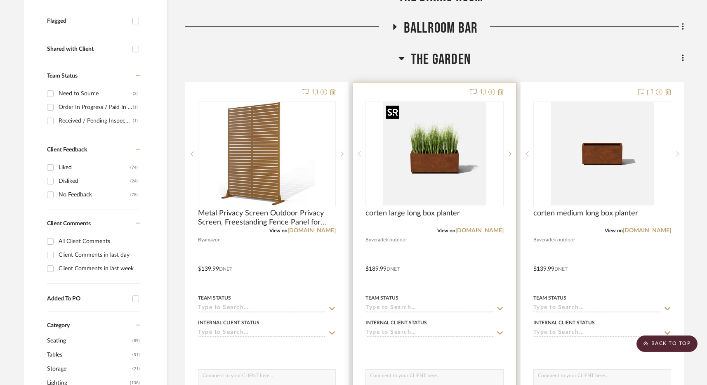
click at [446, 158] on img "0" at bounding box center [434, 153] width 103 height 103
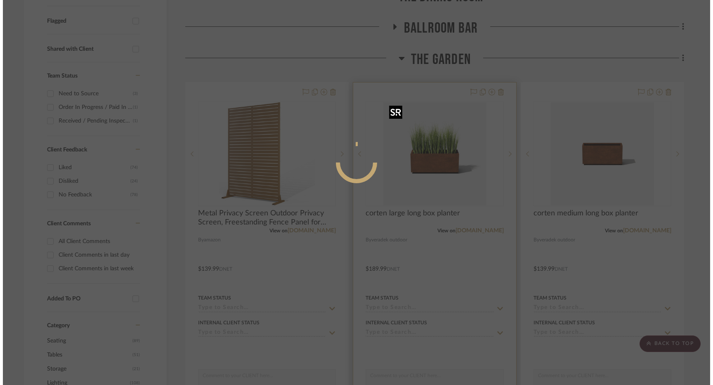
scroll to position [0, 0]
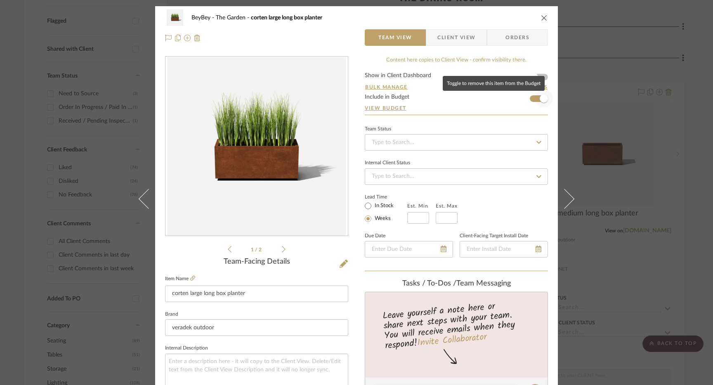
click at [540, 100] on span "button" at bounding box center [544, 98] width 8 height 8
click at [556, 137] on div "BeyBey The Garden corten large long box planter Team View Client View Orders 1 …" at bounding box center [356, 192] width 713 height 385
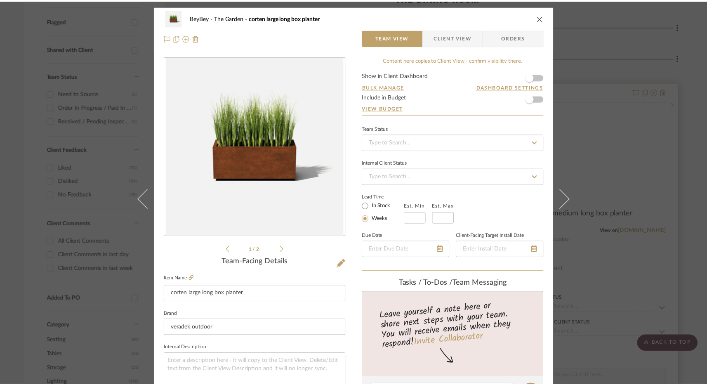
scroll to position [288, 0]
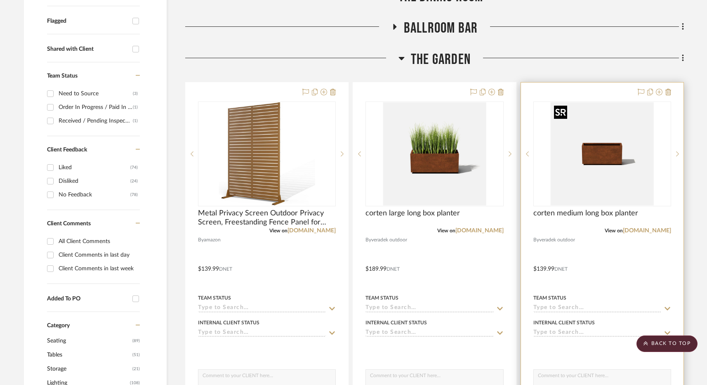
click at [0, 0] on img at bounding box center [0, 0] width 0 height 0
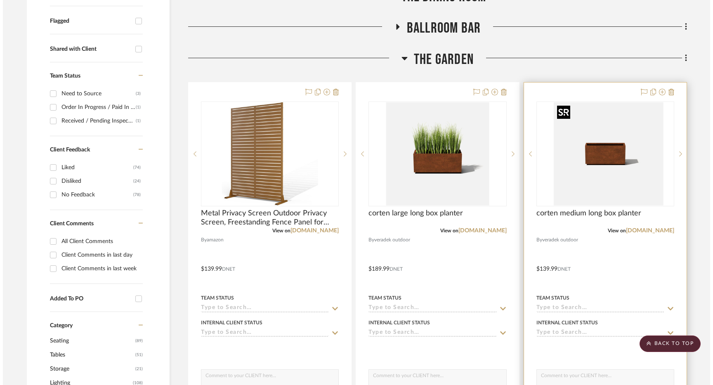
scroll to position [0, 0]
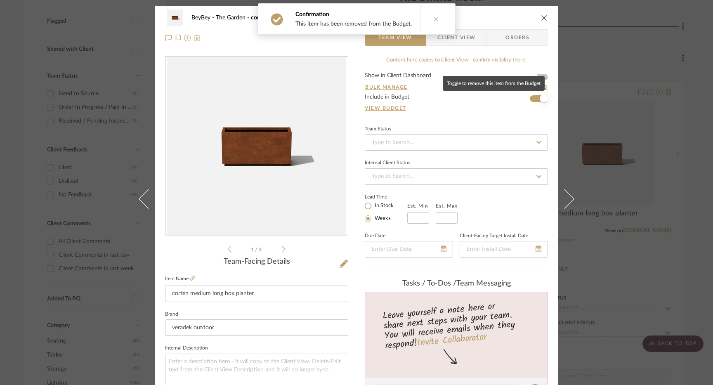
click at [540, 101] on span "button" at bounding box center [544, 98] width 8 height 8
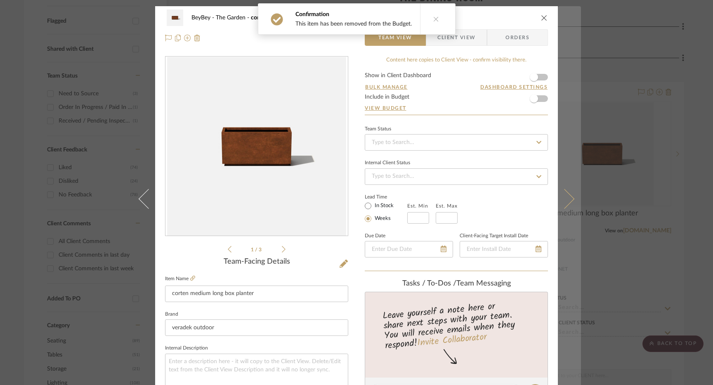
click at [556, 191] on icon at bounding box center [564, 199] width 20 height 20
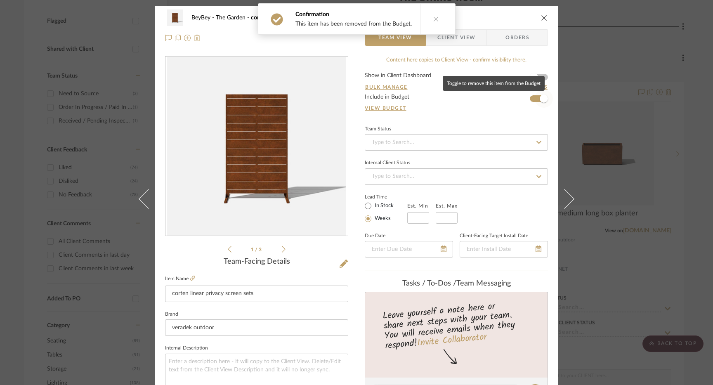
click at [540, 99] on span "button" at bounding box center [544, 98] width 8 height 8
click at [556, 82] on div "BeyBey The Garden corten linear privacy screen sets Team View Client View Order…" at bounding box center [356, 192] width 713 height 385
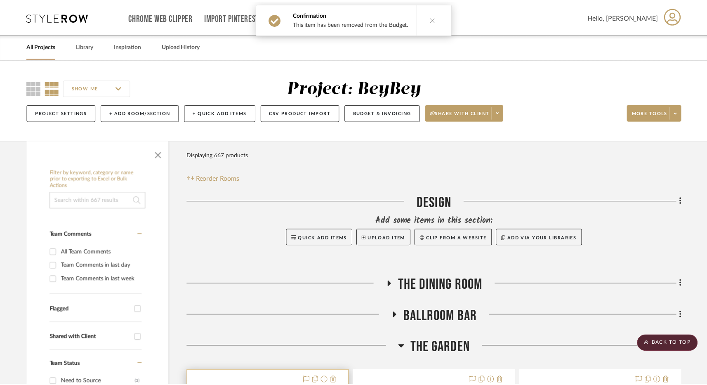
scroll to position [288, 0]
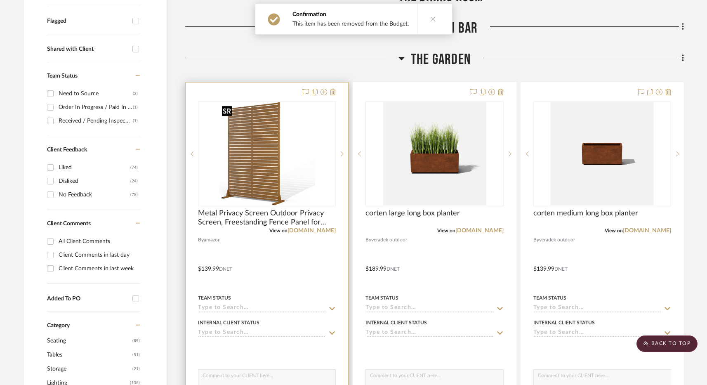
click at [276, 151] on img "0" at bounding box center [267, 153] width 97 height 103
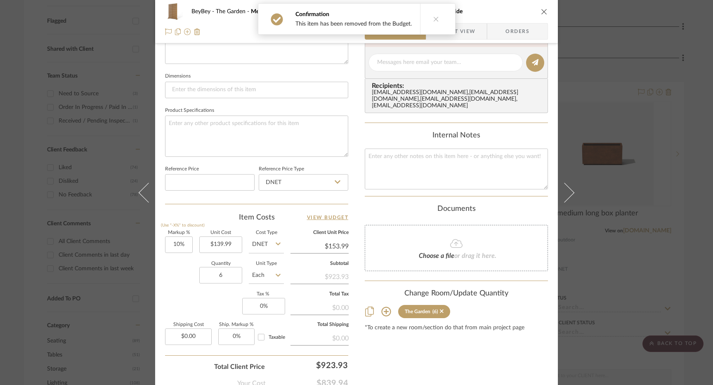
scroll to position [382, 0]
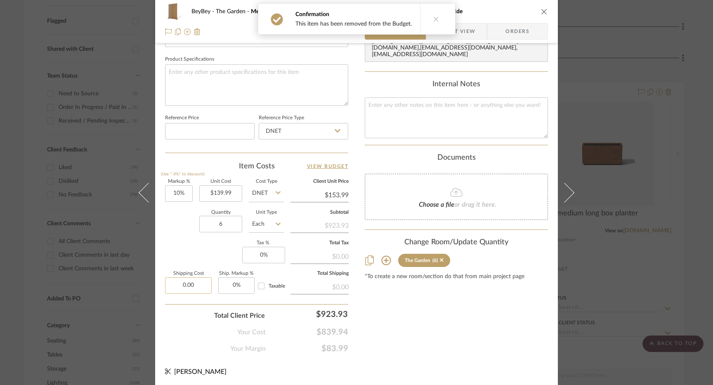
click at [198, 287] on input "0.00" at bounding box center [188, 285] width 47 height 17
type input "200"
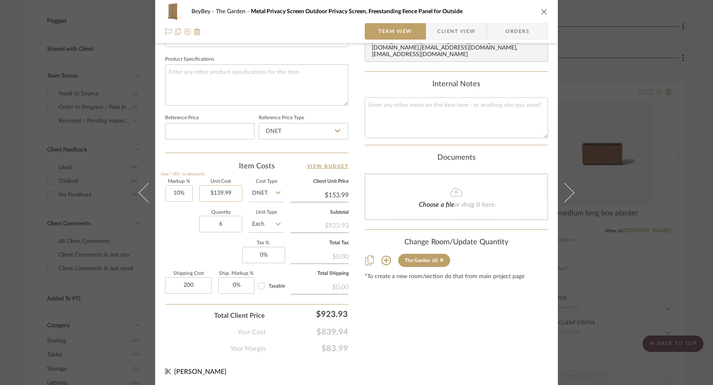
type input "139.99"
type input "$200.00"
click at [217, 191] on input "139.99" at bounding box center [220, 193] width 43 height 17
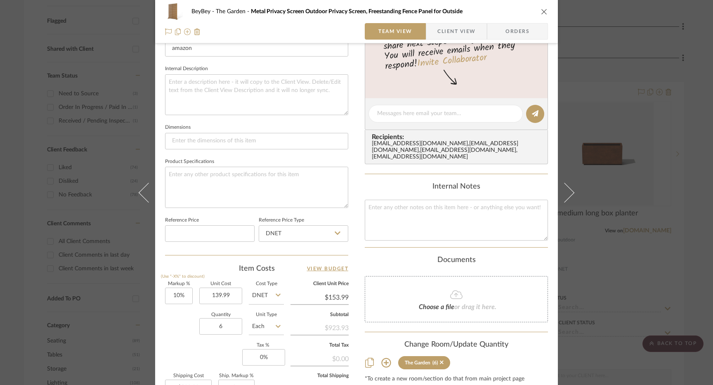
type input "$139.99"
click at [542, 9] on icon "close" at bounding box center [544, 11] width 7 height 7
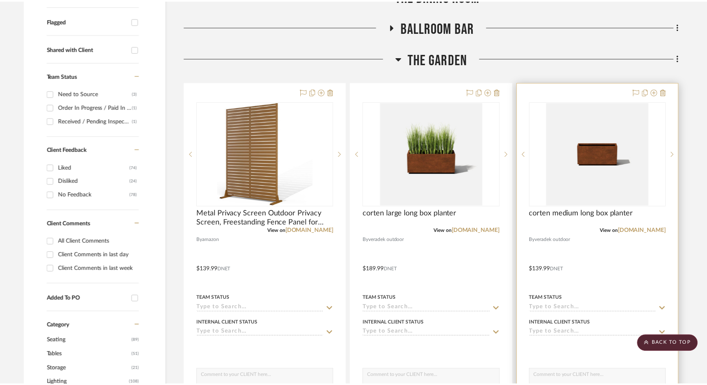
scroll to position [288, 0]
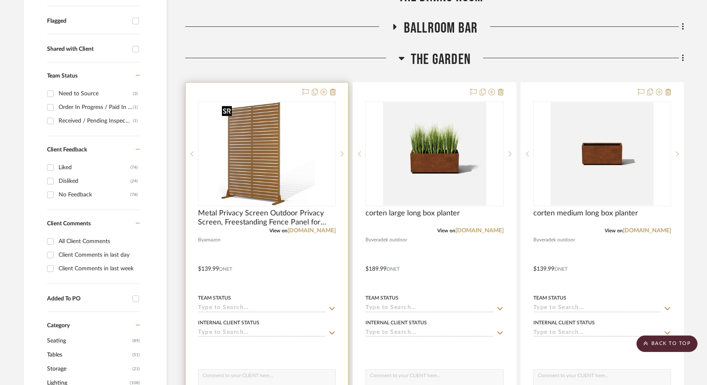
click at [261, 170] on img "0" at bounding box center [267, 153] width 97 height 103
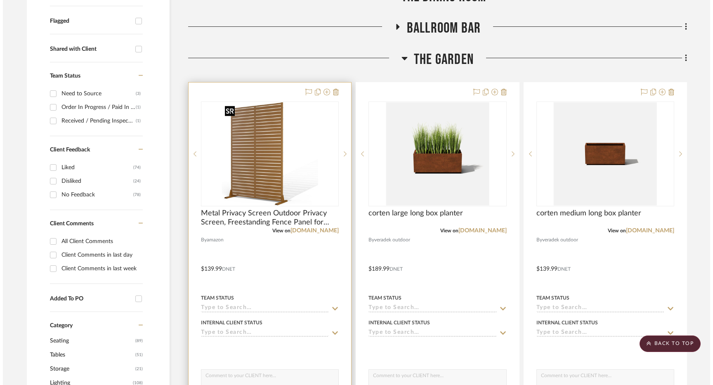
scroll to position [0, 0]
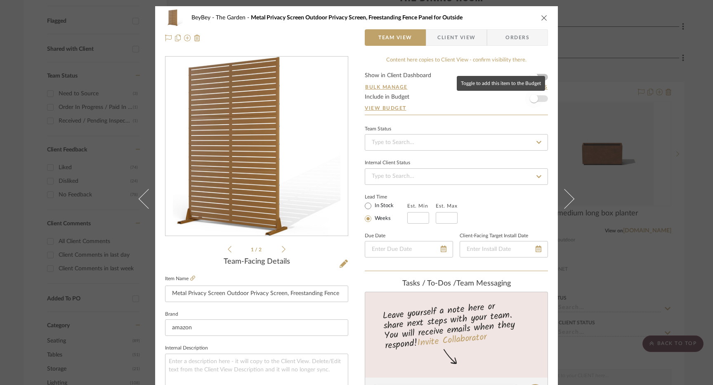
click at [534, 99] on span "button" at bounding box center [534, 98] width 8 height 8
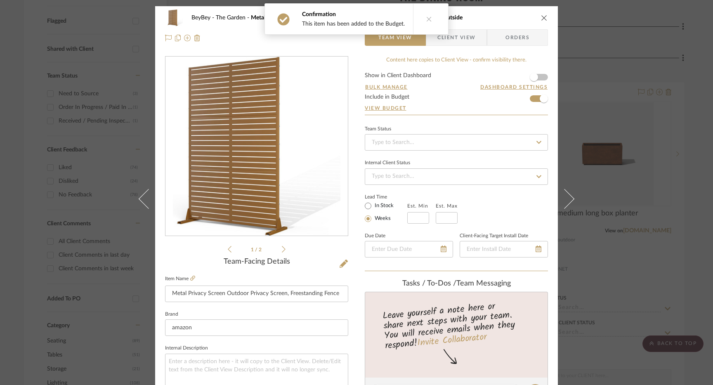
click at [556, 64] on div "BeyBey The Garden Metal Privacy Screen Outdoor Privacy Screen, Freestanding Fen…" at bounding box center [356, 192] width 713 height 385
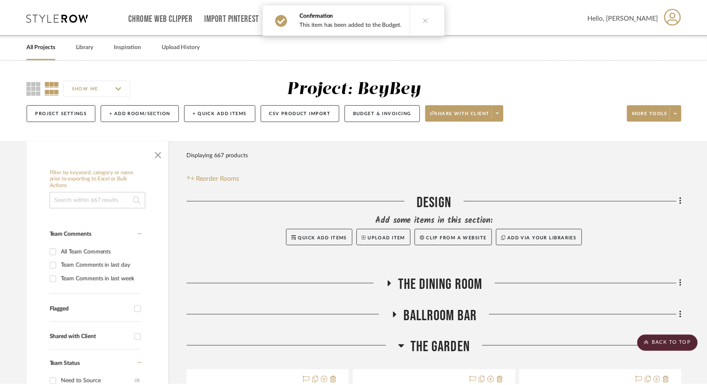
scroll to position [288, 0]
